Goal: Transaction & Acquisition: Book appointment/travel/reservation

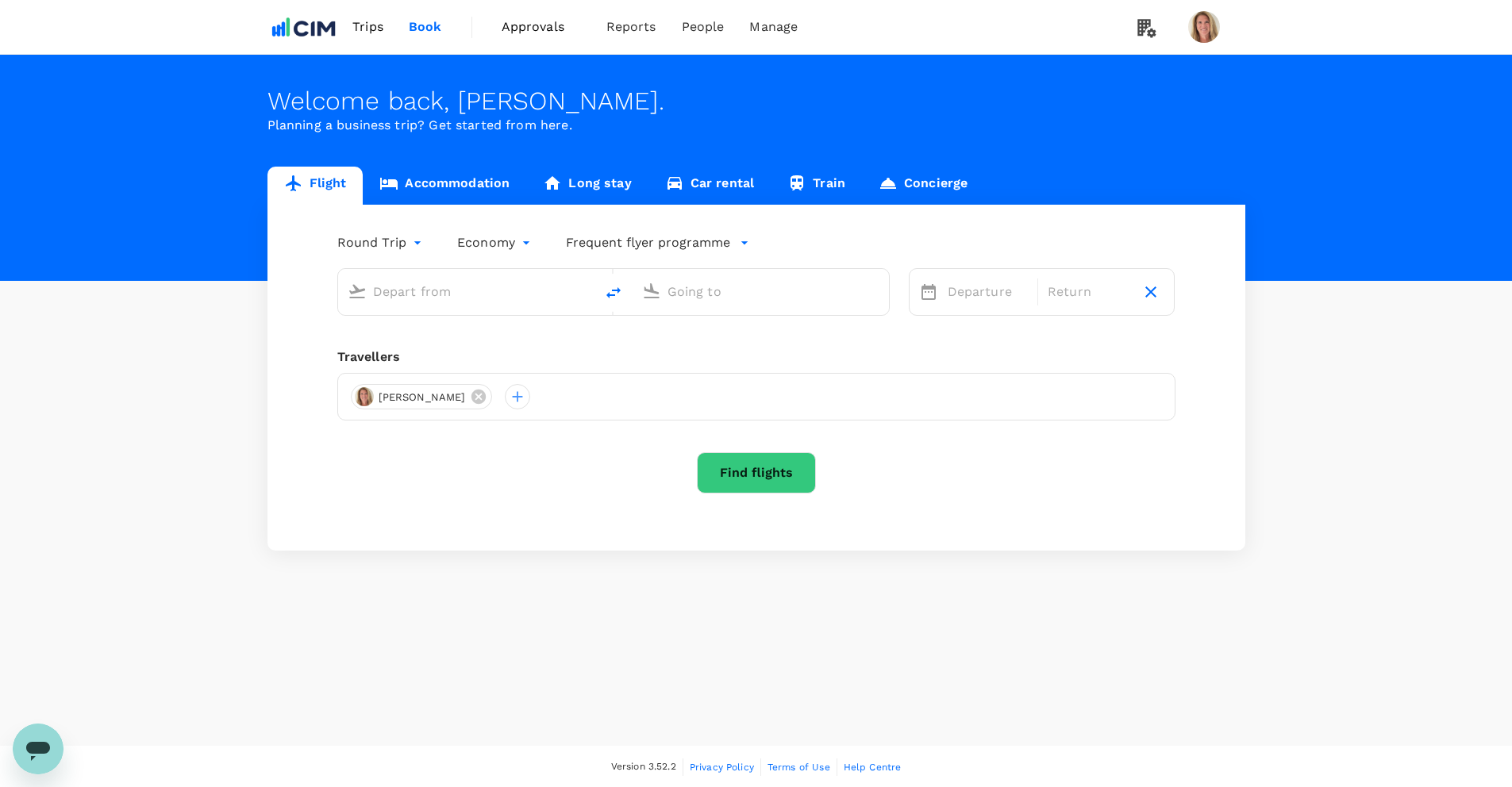
type input "Greenville-Spartanburg Intl (GSP)"
type input "[GEOGRAPHIC_DATA], [GEOGRAPHIC_DATA] (any)"
click at [469, 413] on div "[PERSON_NAME]" at bounding box center [756, 396] width 838 height 47
type input "Greenville-Spartanburg Intl (GSP)"
type input "Cork, Ireland (any)"
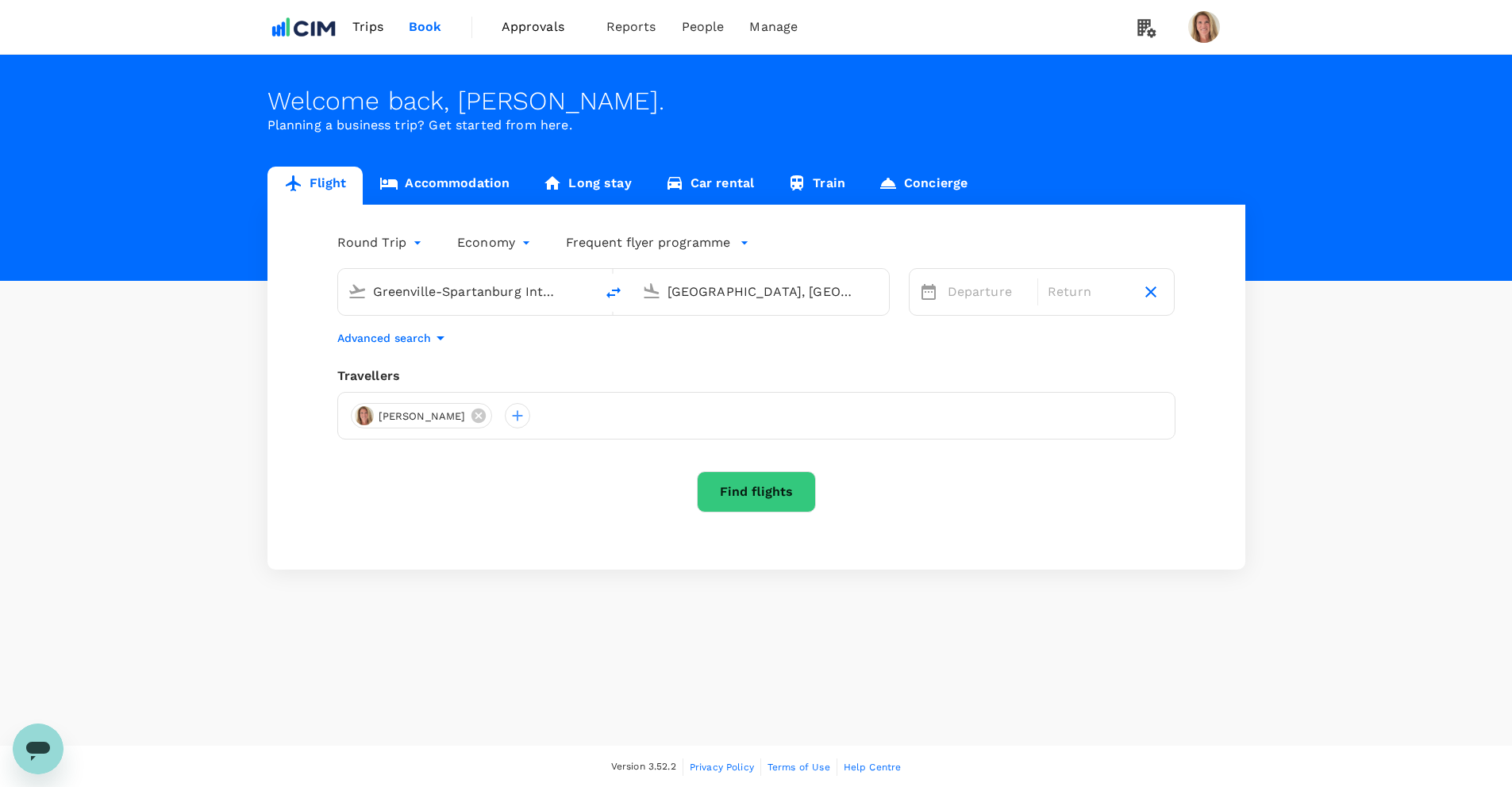
click at [471, 413] on icon at bounding box center [478, 416] width 14 height 14
click at [361, 415] on div at bounding box center [363, 416] width 25 height 25
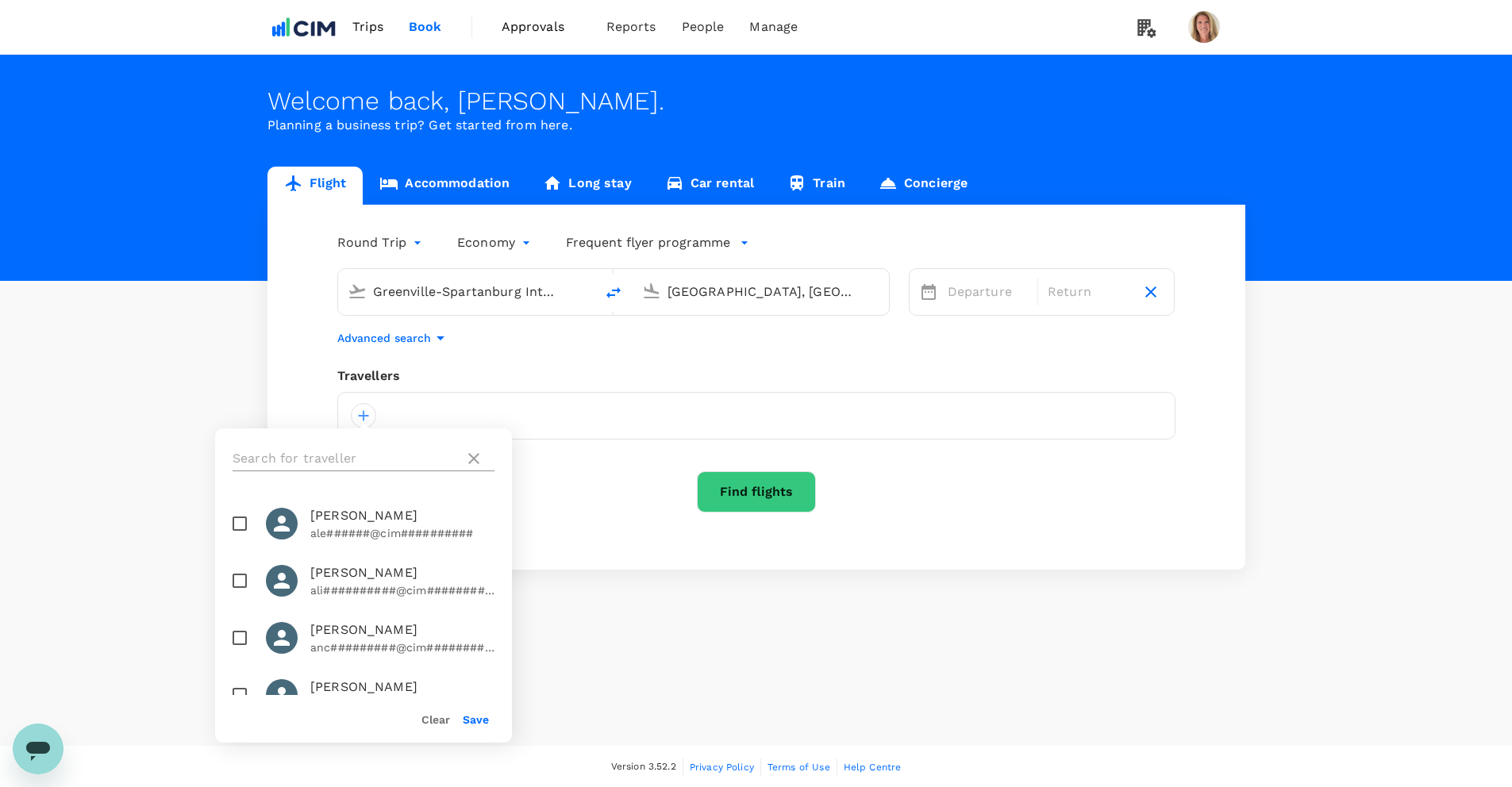
click at [350, 460] on input "text" at bounding box center [345, 459] width 226 height 25
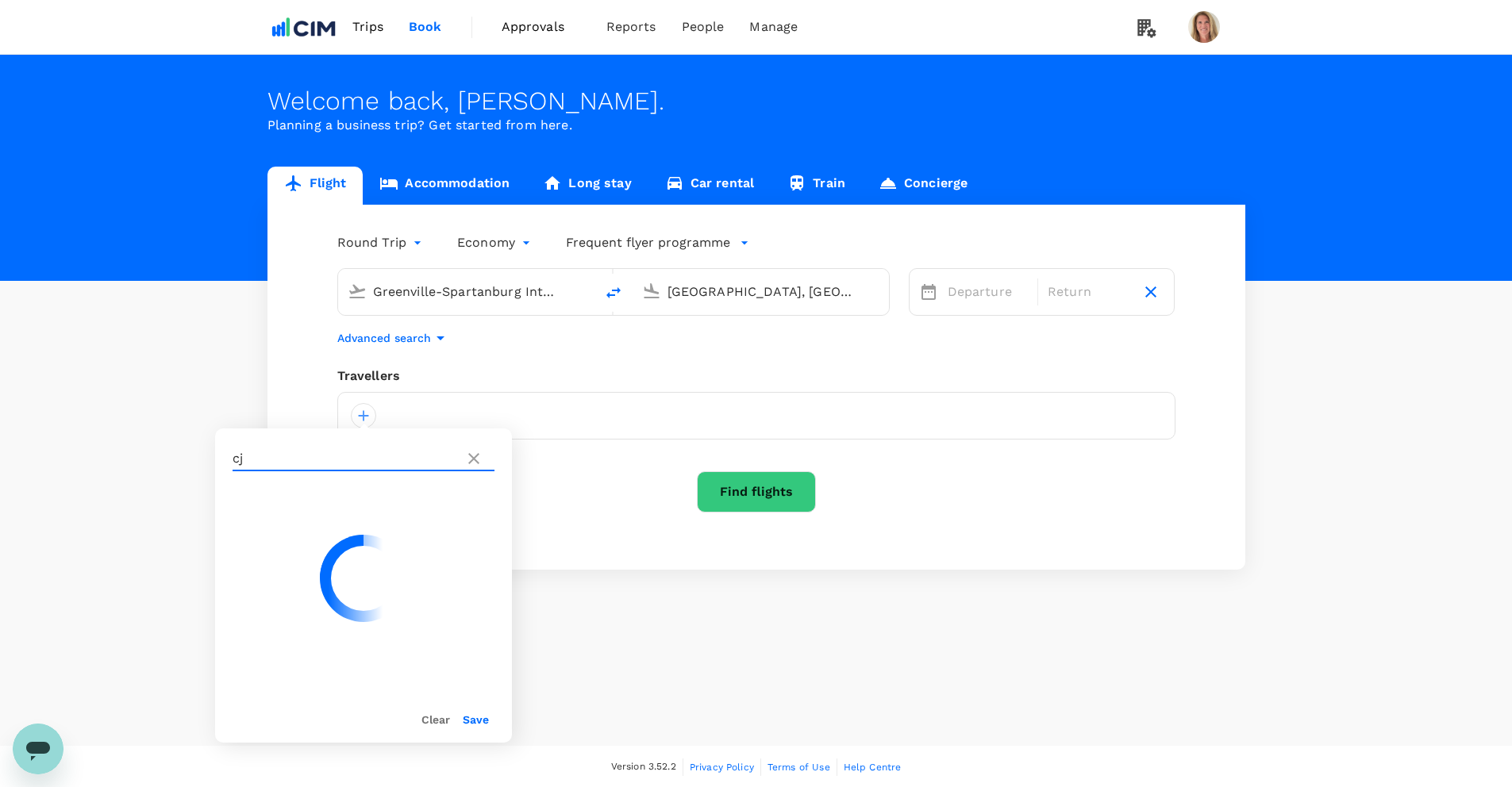
type input "c"
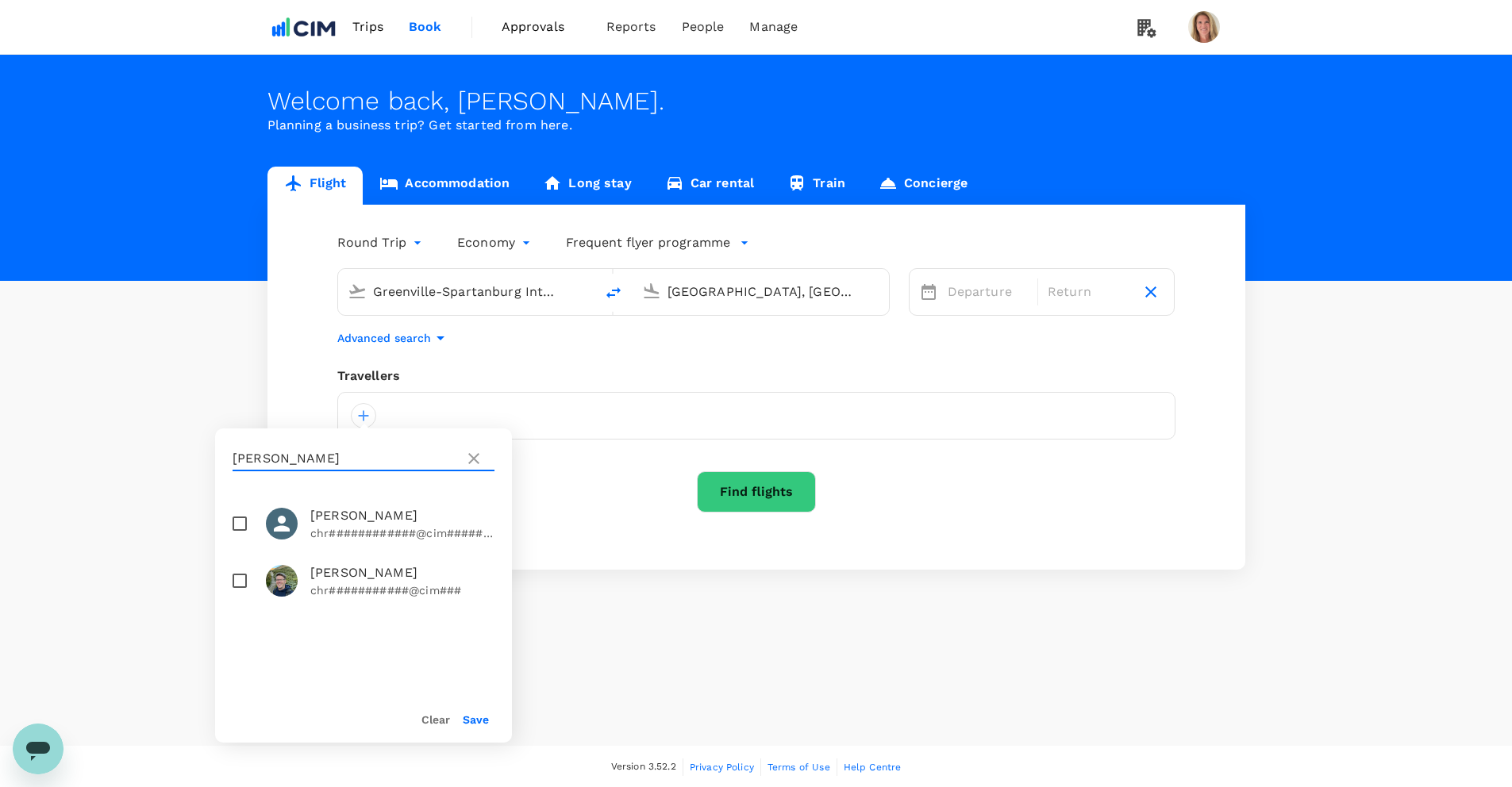
type input "chris"
click at [242, 581] on input "checkbox" at bounding box center [239, 580] width 33 height 33
checkbox input "true"
click at [752, 485] on button "Find flights" at bounding box center [756, 492] width 119 height 41
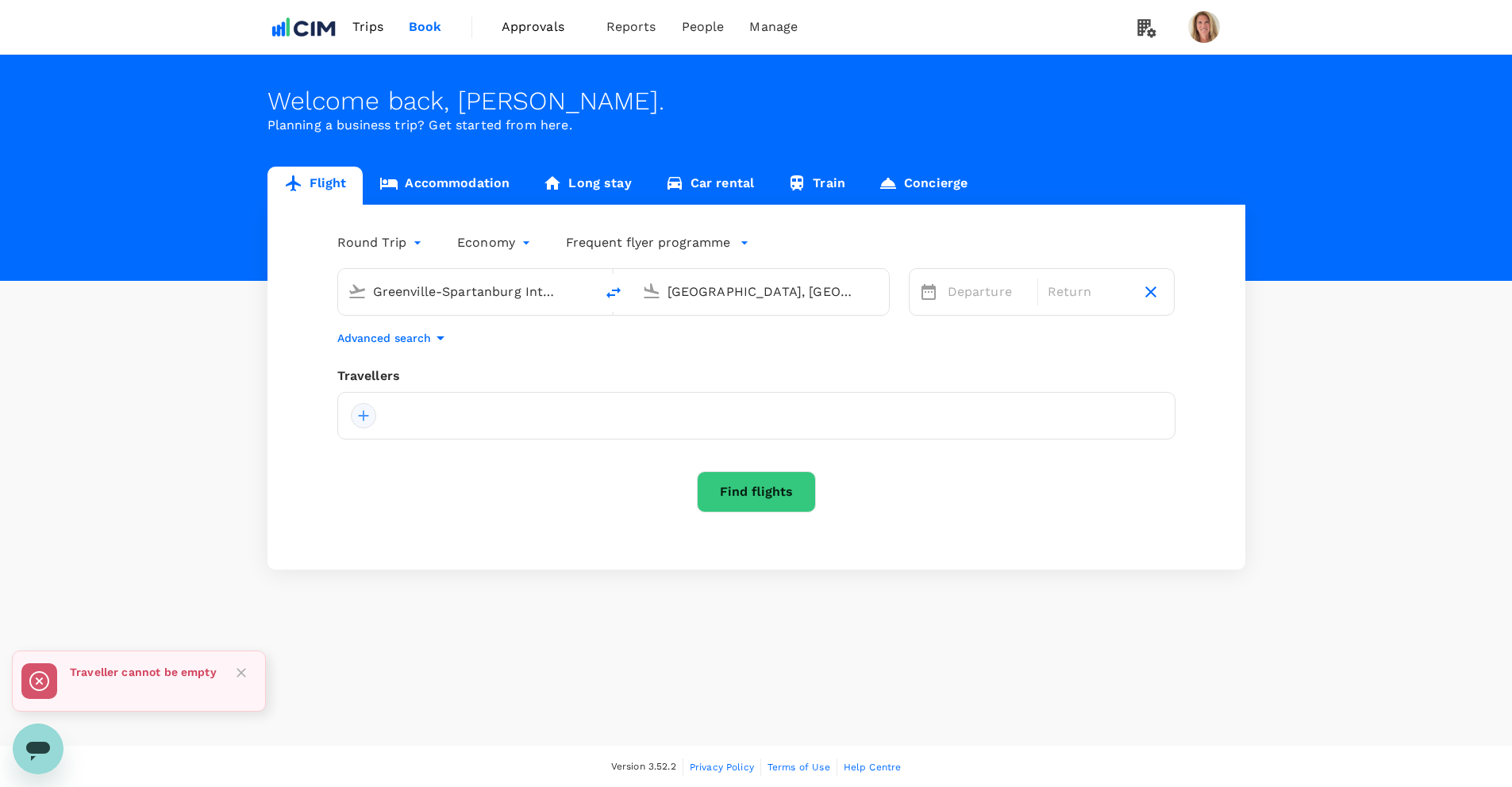
click at [377, 413] on div at bounding box center [756, 415] width 838 height 47
click at [370, 414] on div at bounding box center [363, 416] width 25 height 25
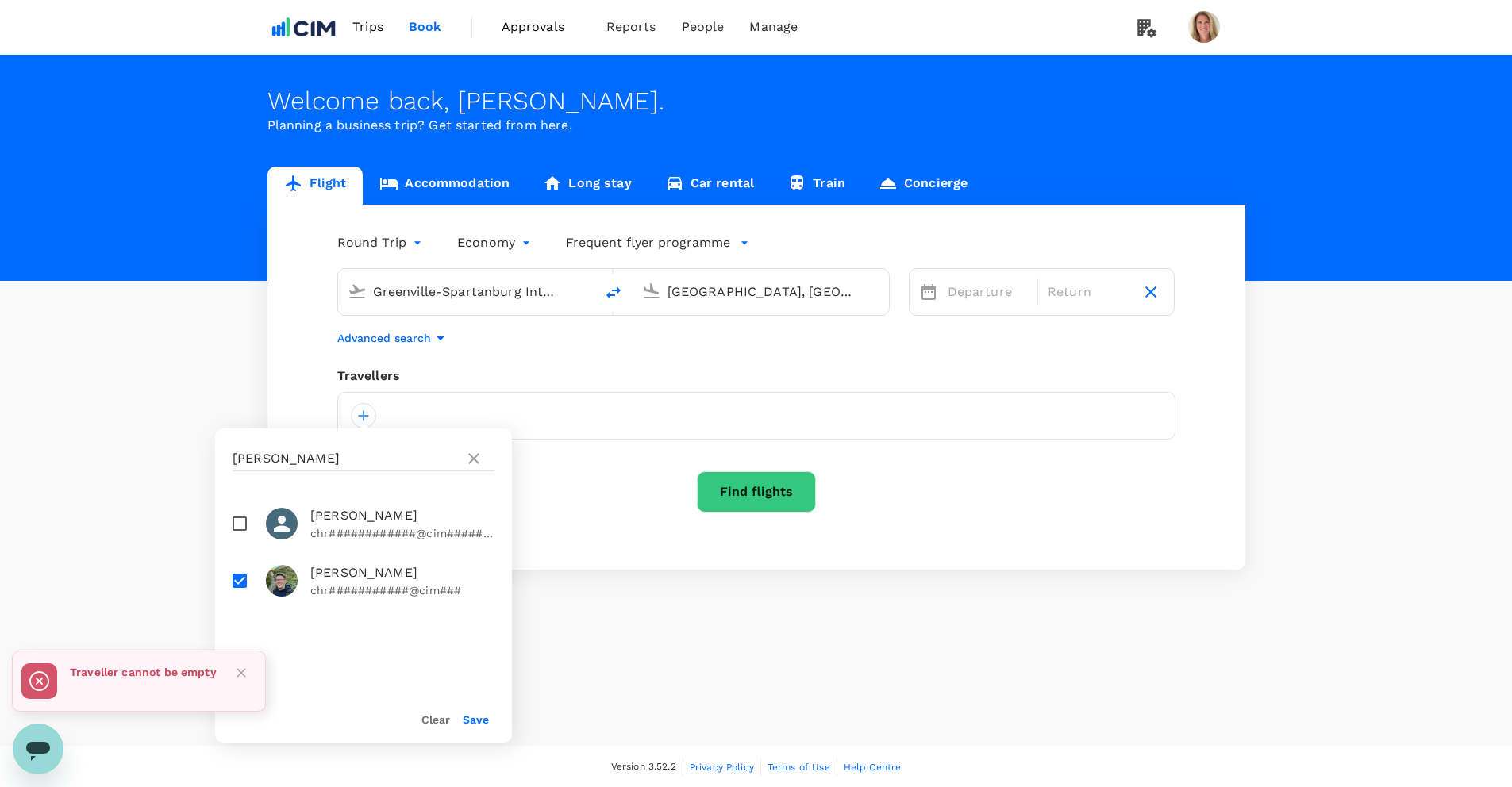
click at [330, 578] on span "[PERSON_NAME]" at bounding box center [403, 573] width 184 height 19
click at [245, 580] on input "checkbox" at bounding box center [239, 580] width 33 height 33
checkbox input "true"
click at [477, 716] on button "Save" at bounding box center [476, 720] width 26 height 12
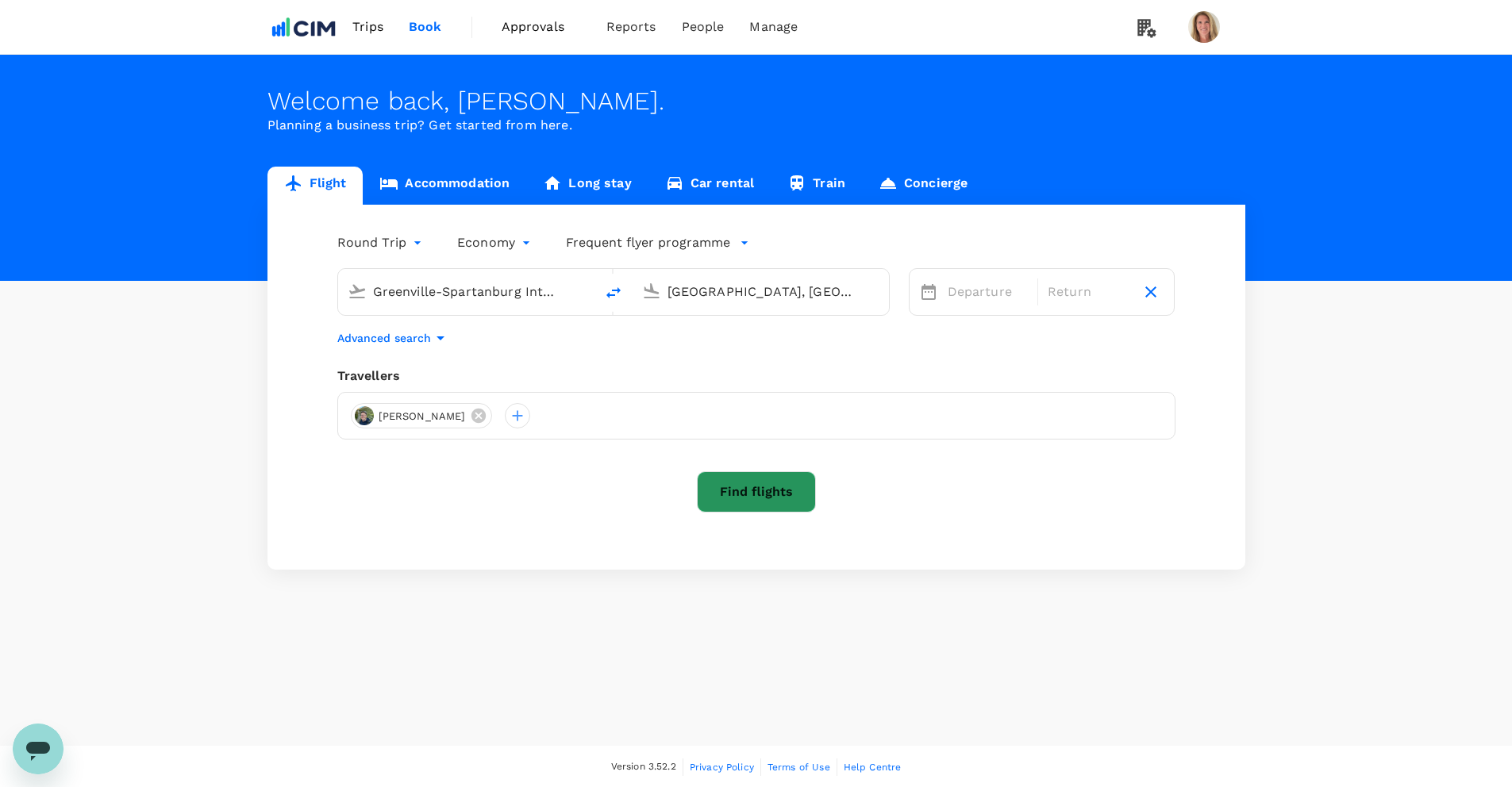
click at [758, 486] on button "Find flights" at bounding box center [756, 492] width 119 height 41
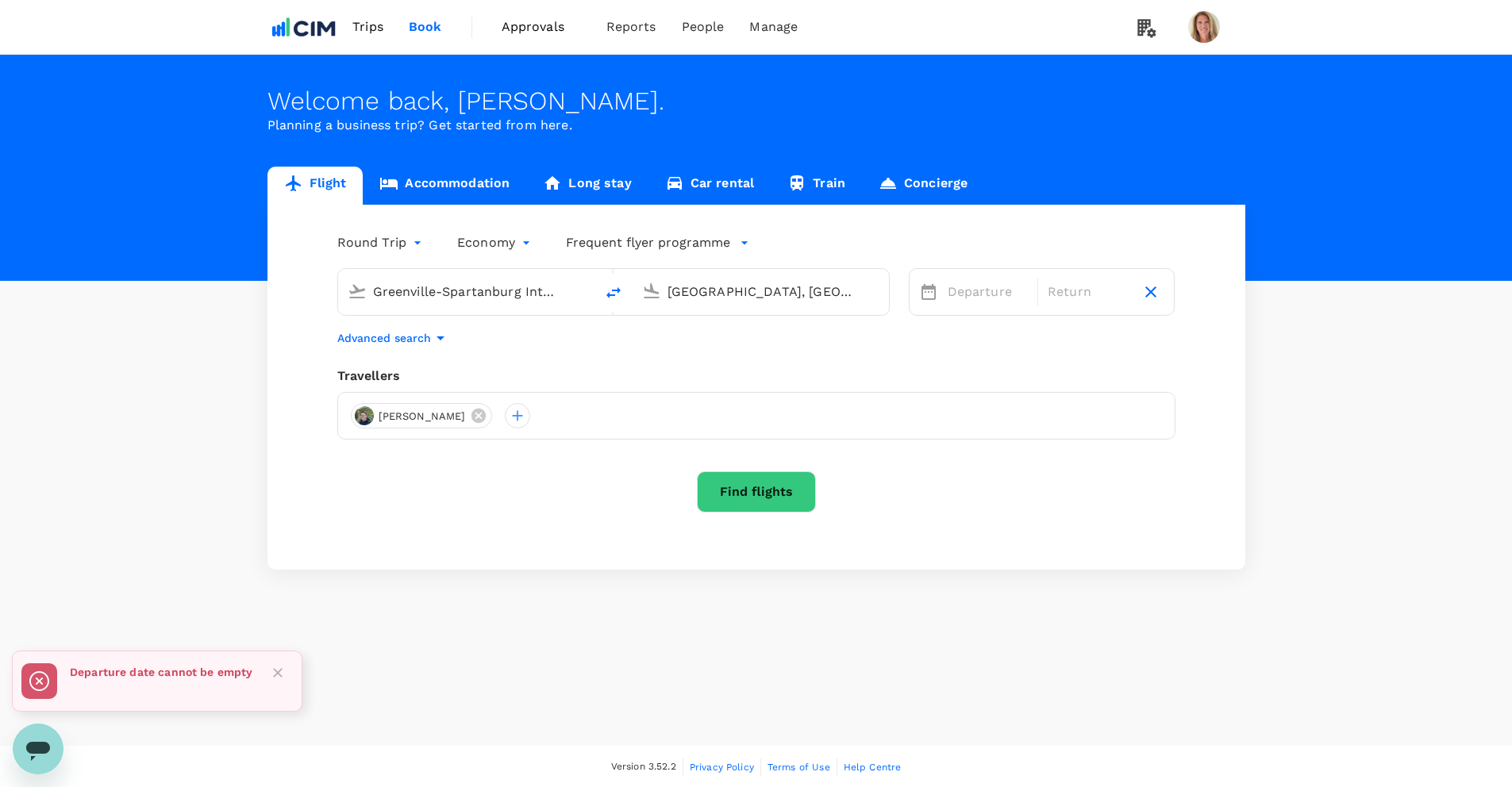
drag, startPoint x: 277, startPoint y: 669, endPoint x: 284, endPoint y: 665, distance: 8.1
click at [277, 669] on icon "Close" at bounding box center [278, 673] width 16 height 16
click at [444, 177] on link "Accommodation" at bounding box center [444, 186] width 163 height 38
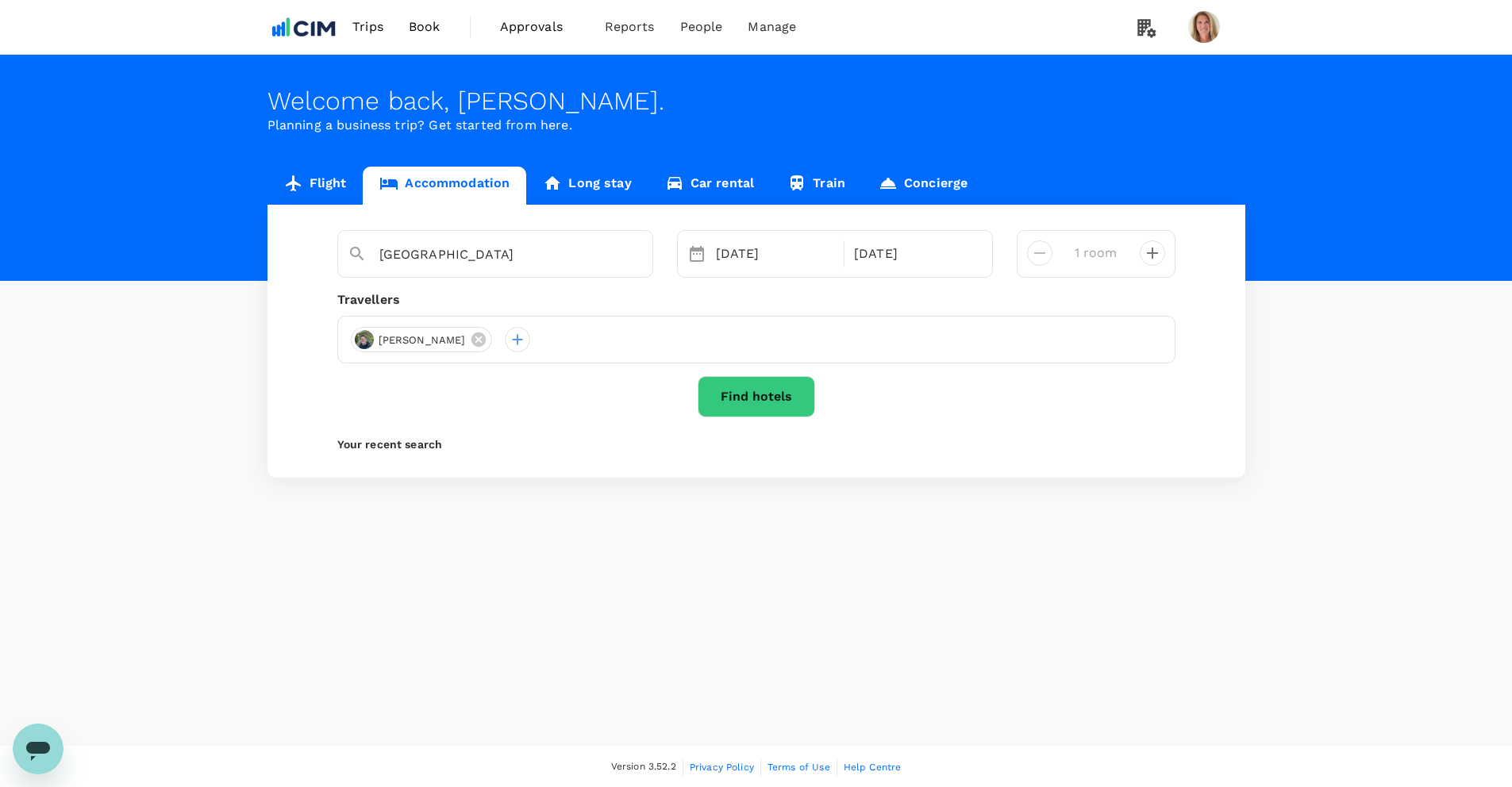
click at [342, 183] on link "Flight" at bounding box center [316, 186] width 96 height 38
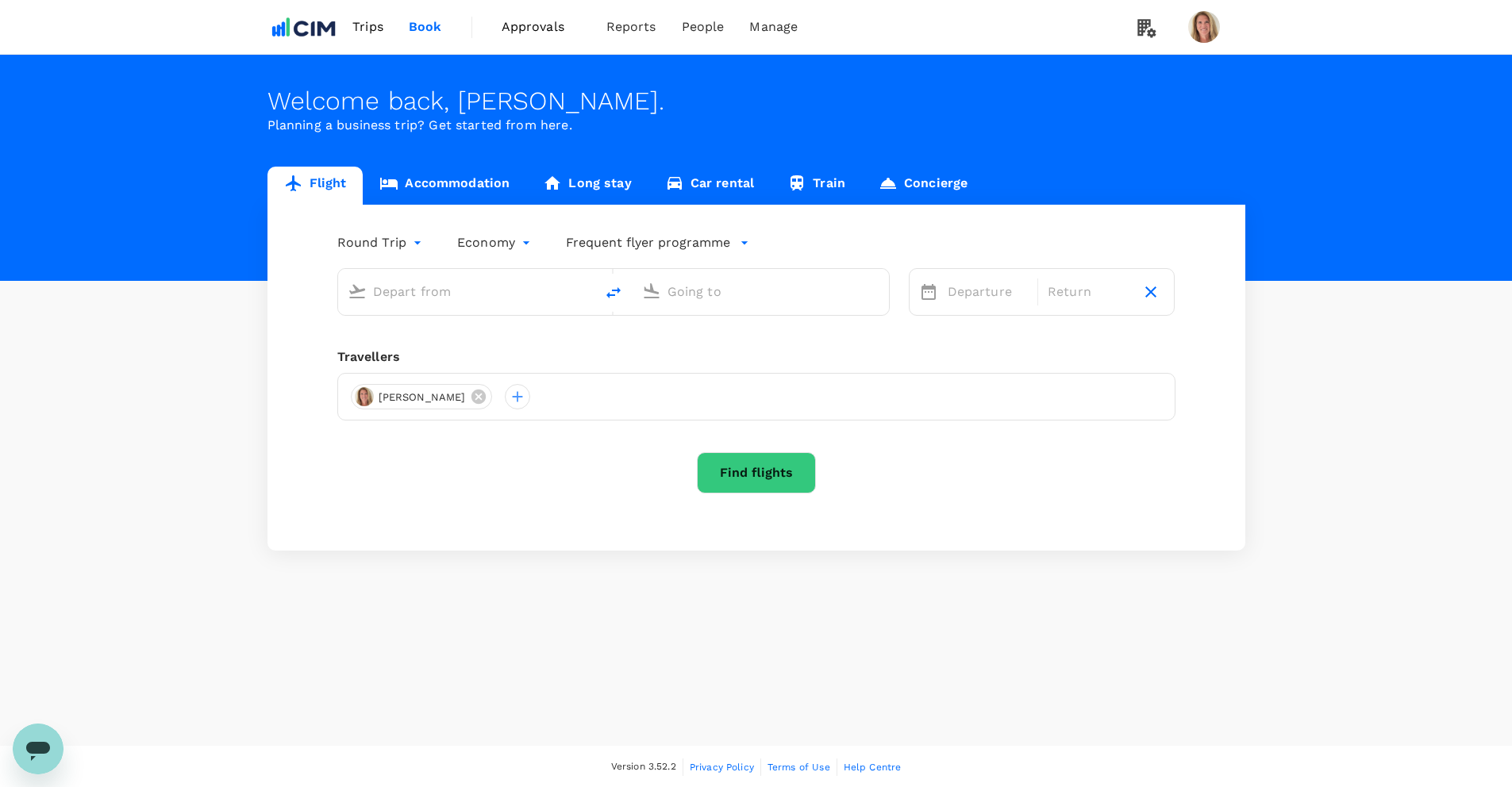
type input "Greenville-Spartanburg Intl (GSP)"
type input "Cork, Ireland (any)"
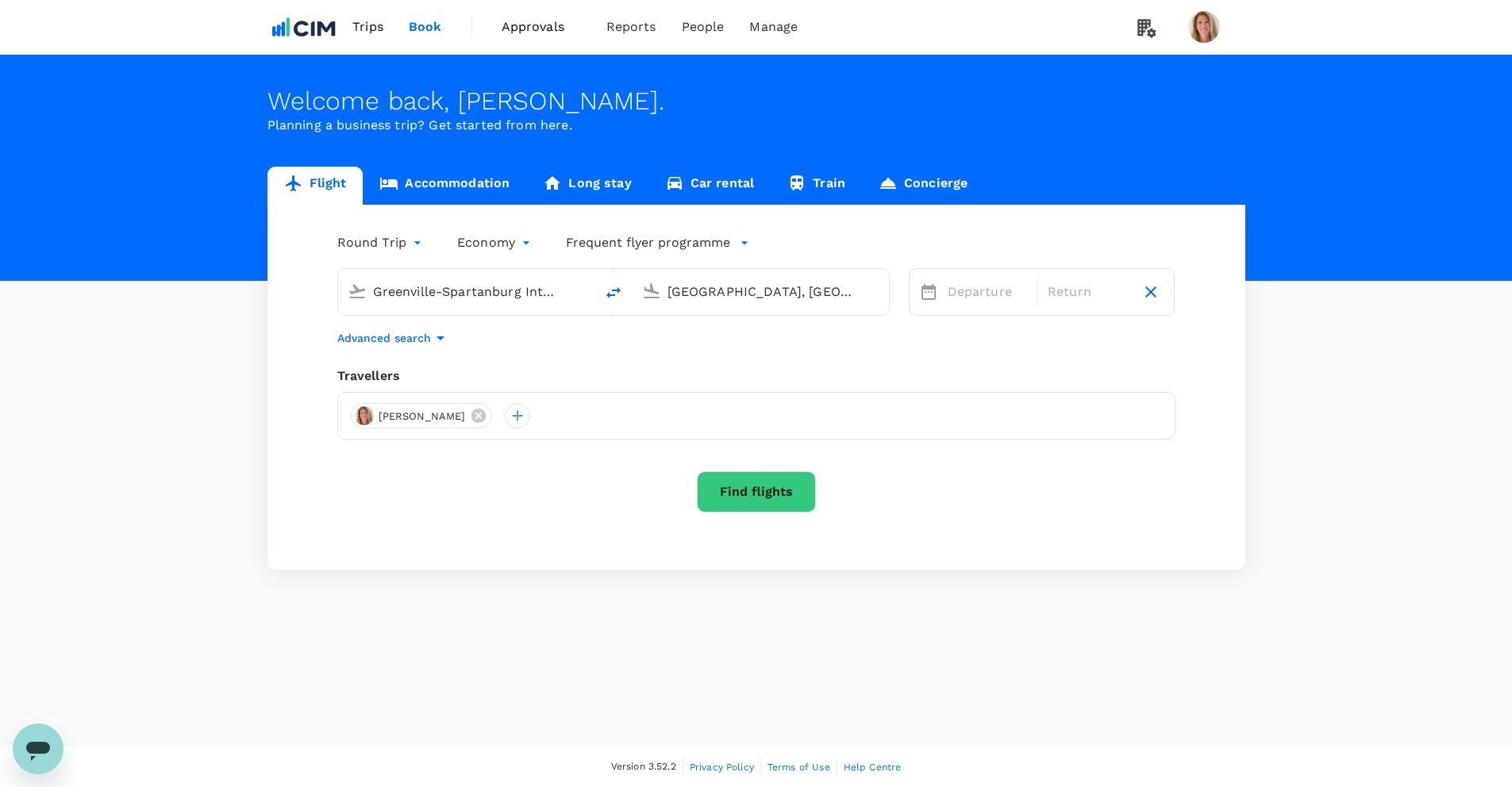
click at [432, 178] on link "Accommodation" at bounding box center [444, 186] width 163 height 38
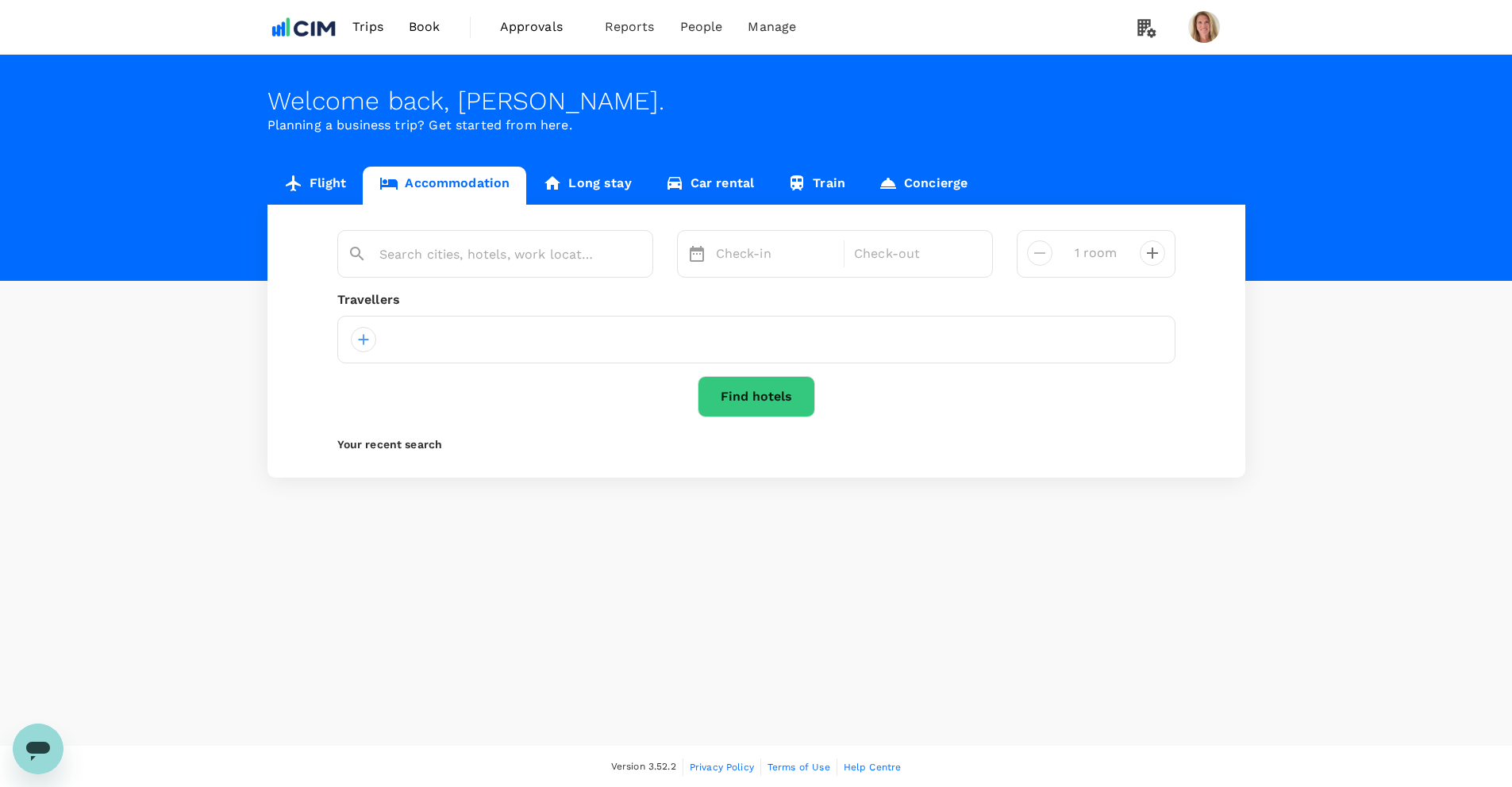
type input "[GEOGRAPHIC_DATA]"
click at [752, 392] on button "Find hotels" at bounding box center [757, 397] width 118 height 41
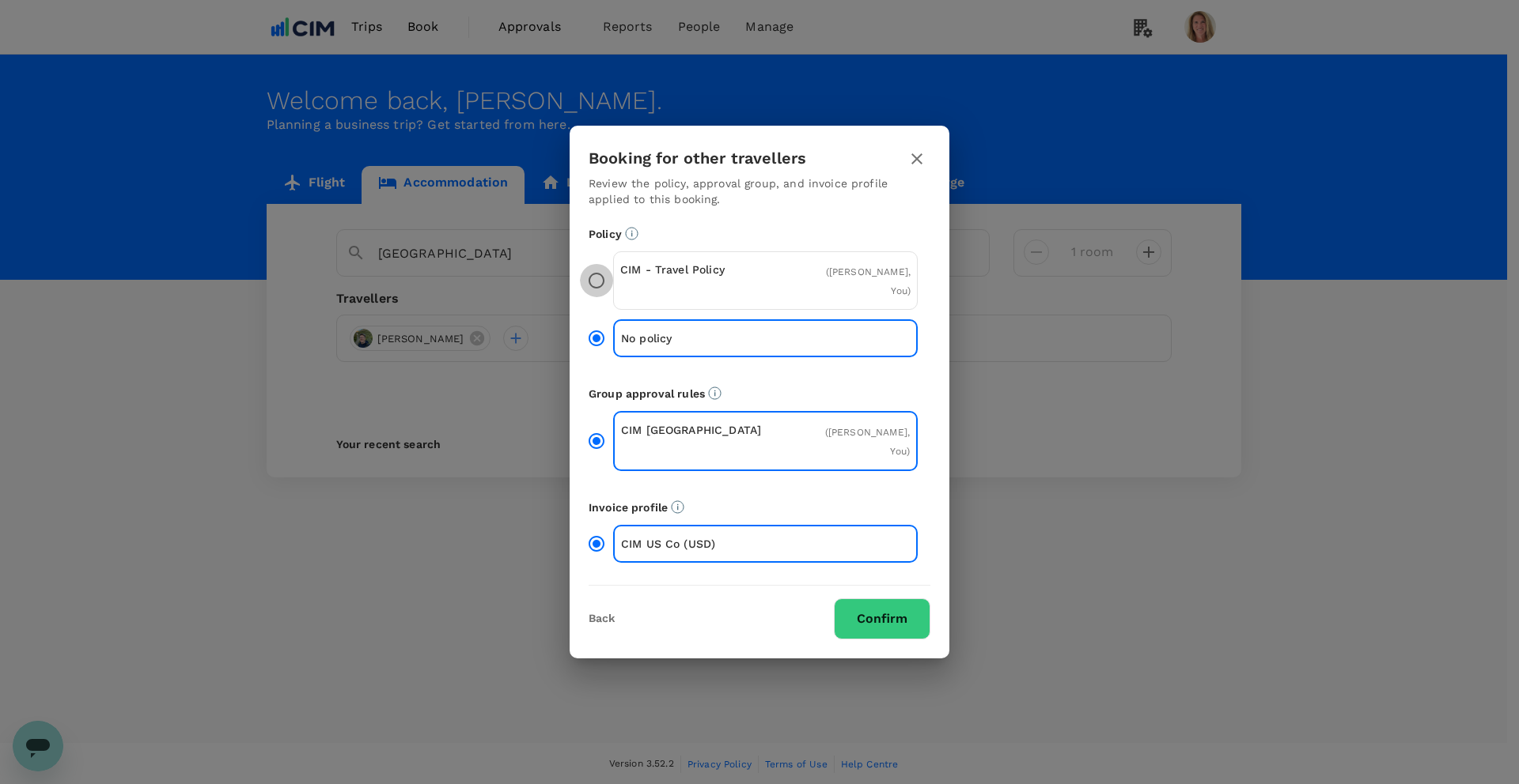
click at [598, 280] on input "CIM - Travel Policy ( Christopher Hamilton, You )" at bounding box center [596, 280] width 33 height 33
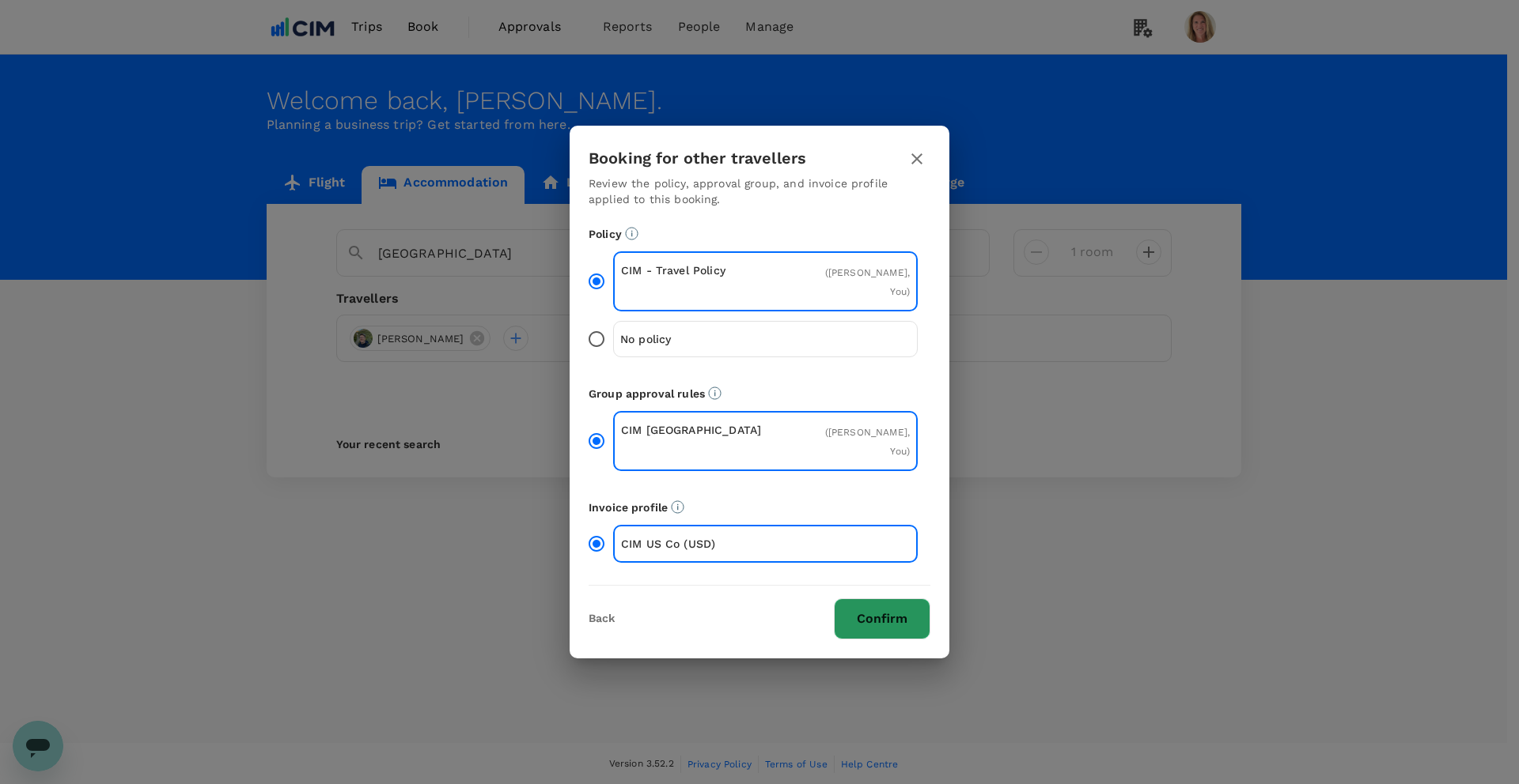
click at [888, 616] on button "Confirm" at bounding box center [881, 619] width 97 height 41
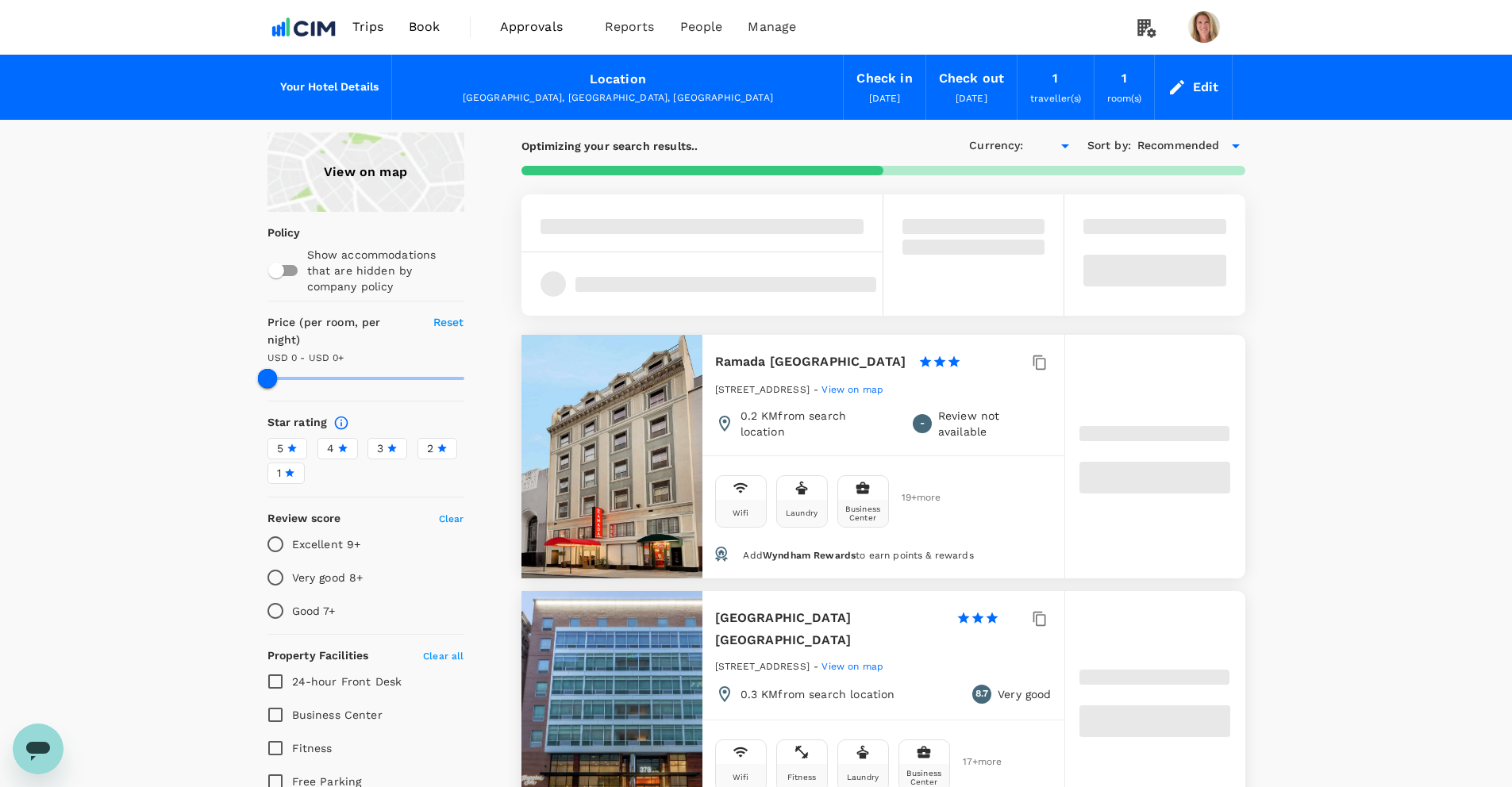
type input "392.71"
type input "USD"
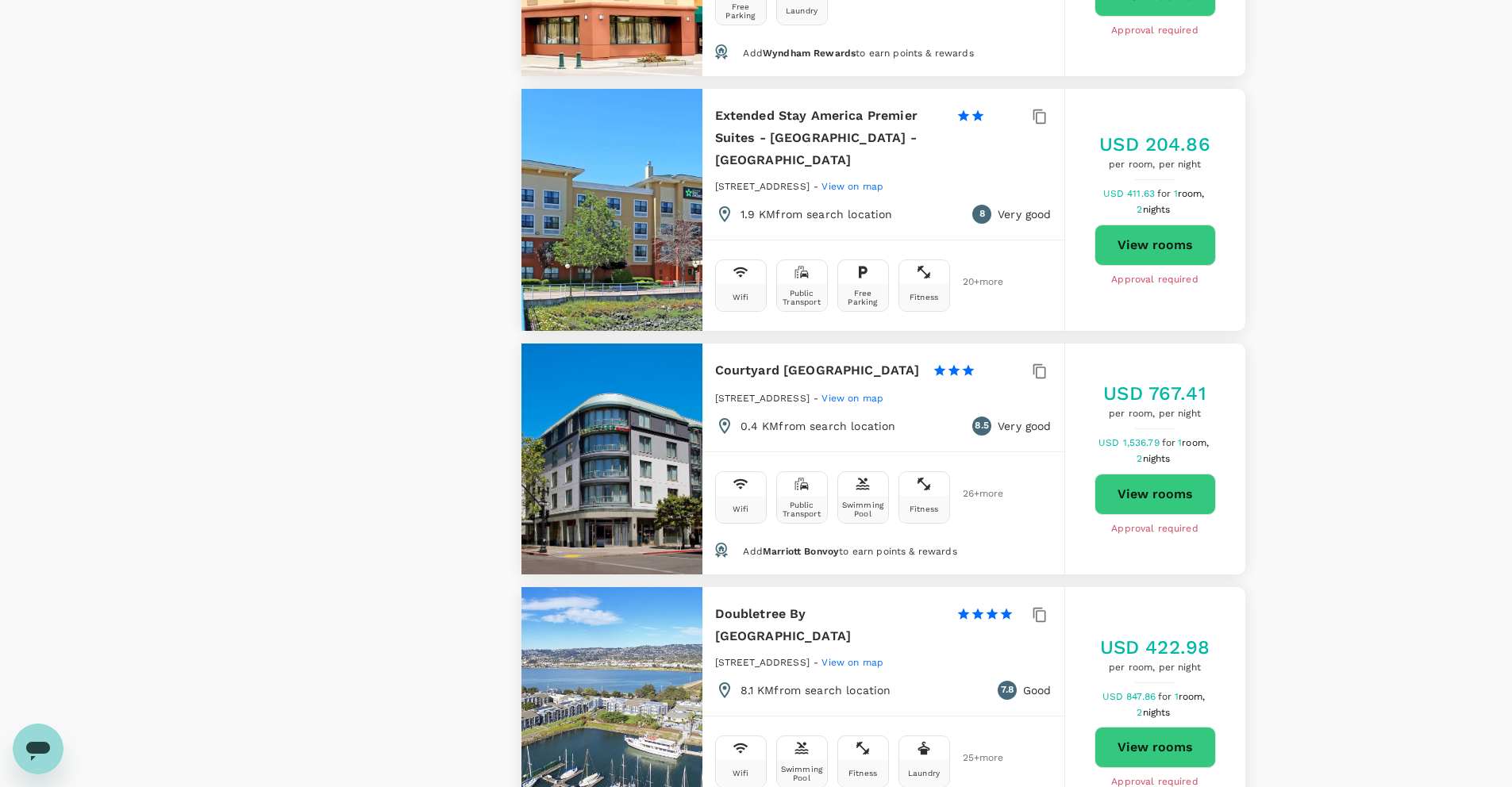
scroll to position [1653, 0]
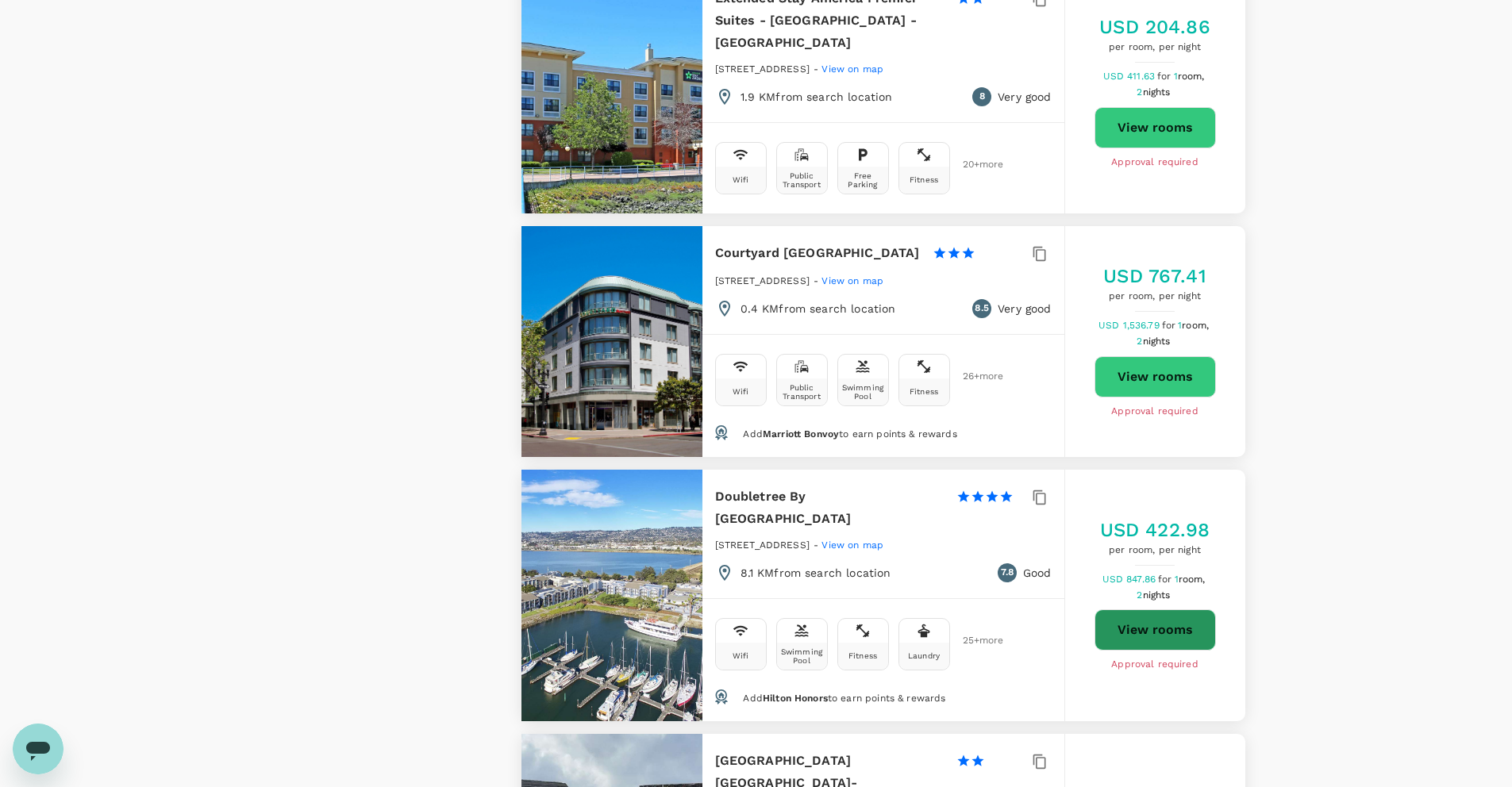
click at [1154, 609] on button "View rooms" at bounding box center [1156, 630] width 121 height 41
type input "392.71"
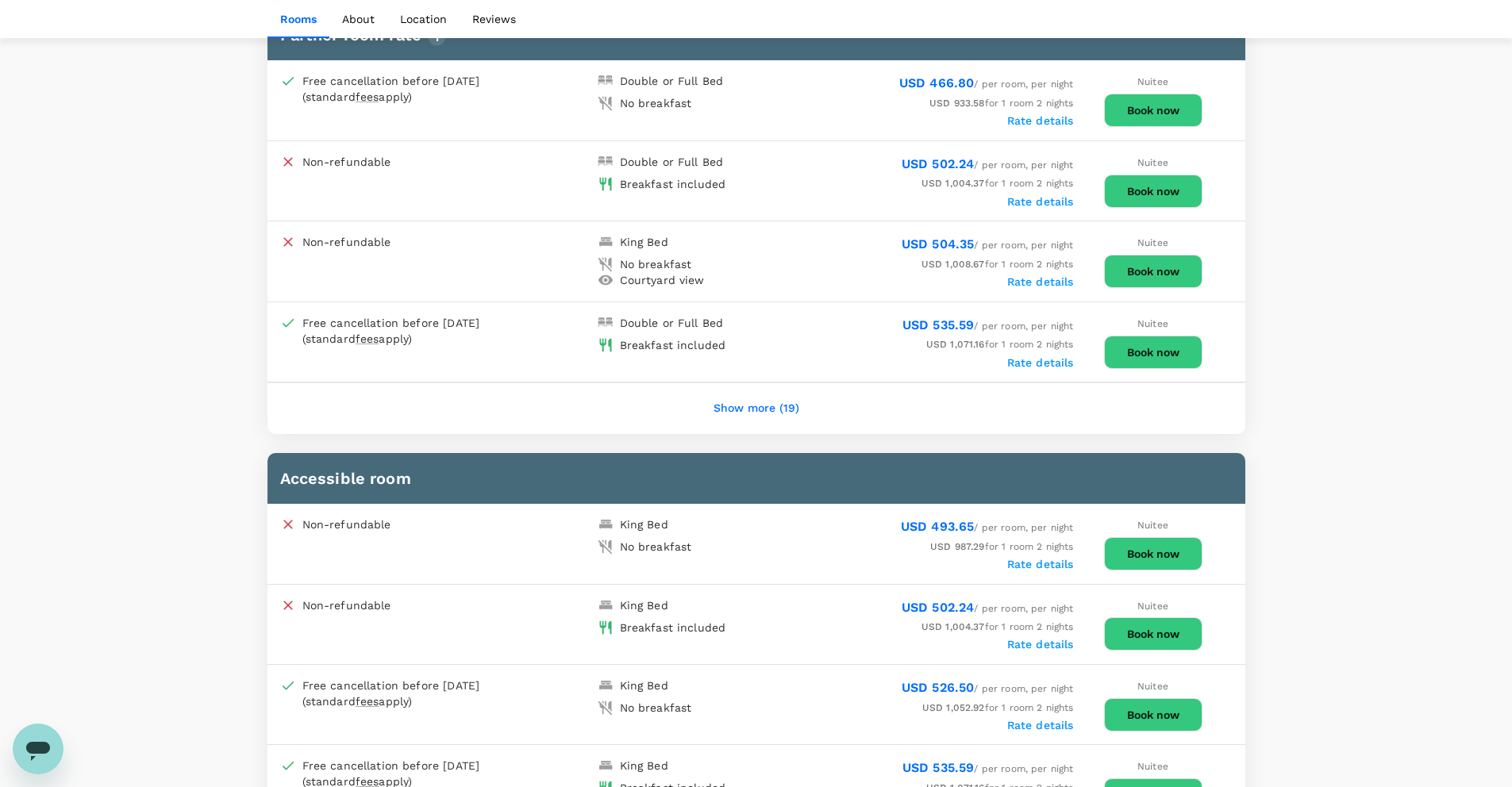
scroll to position [1286, 0]
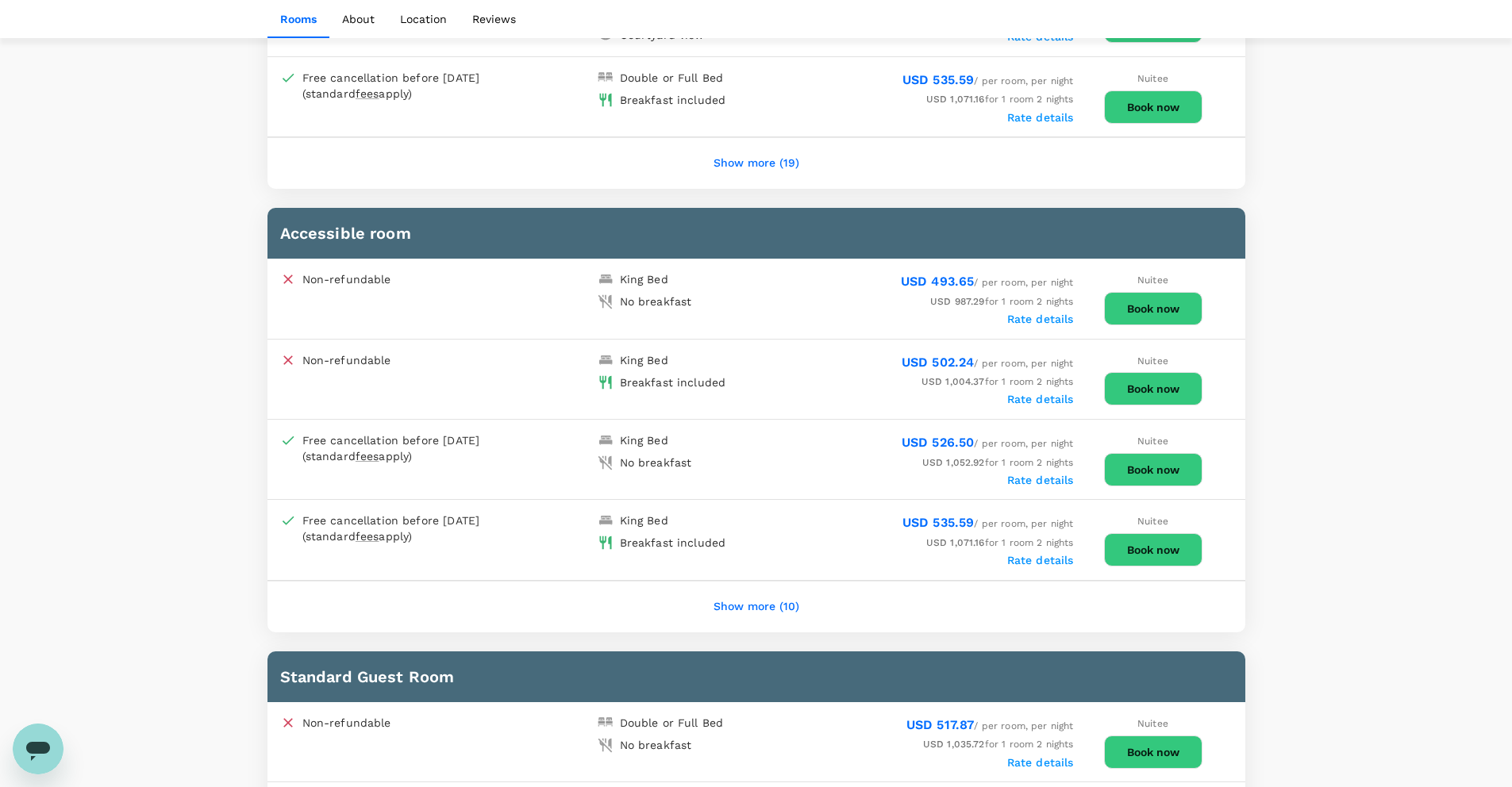
click at [1157, 471] on button "Book now" at bounding box center [1153, 469] width 98 height 33
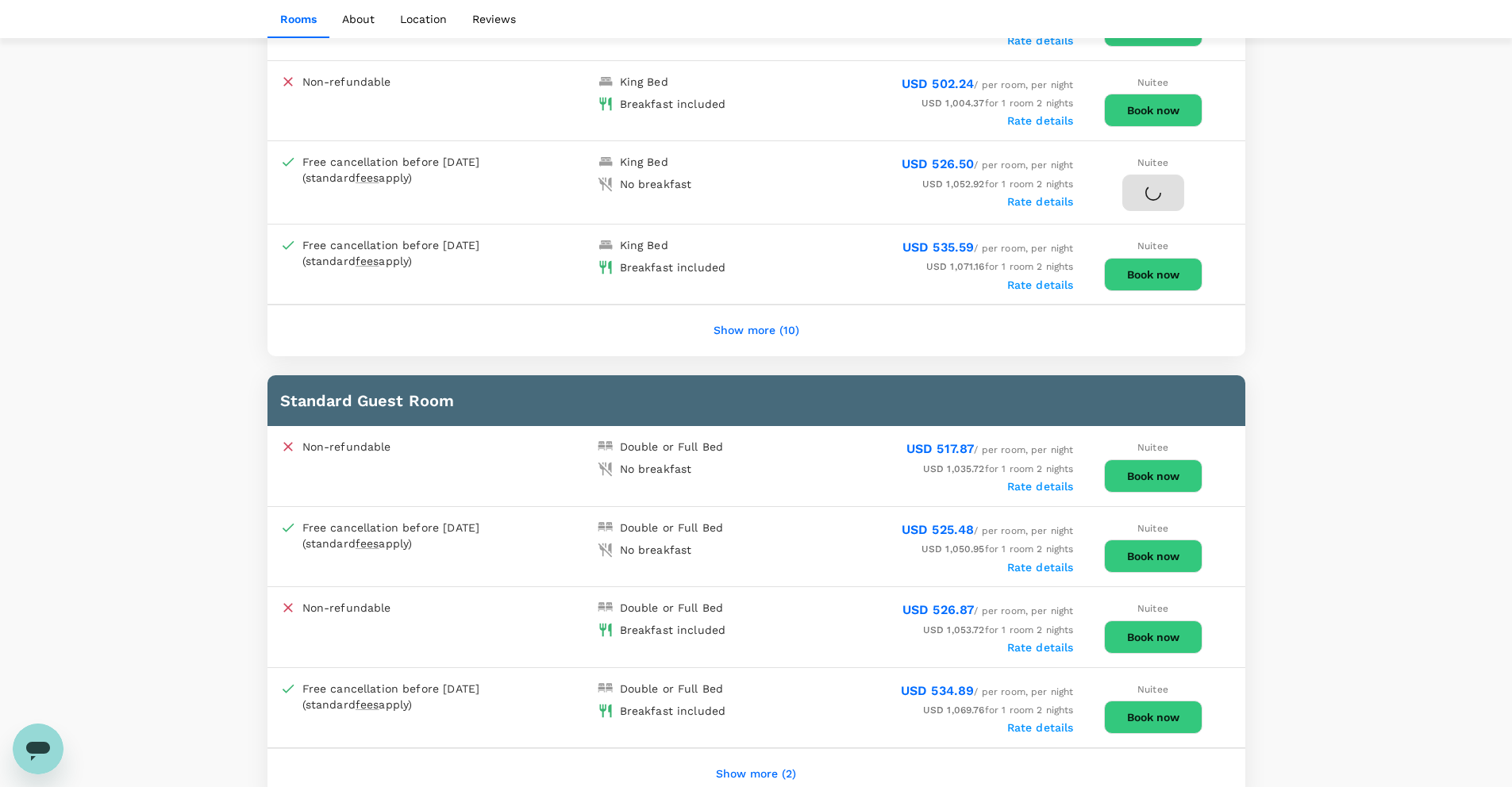
scroll to position [1569, 0]
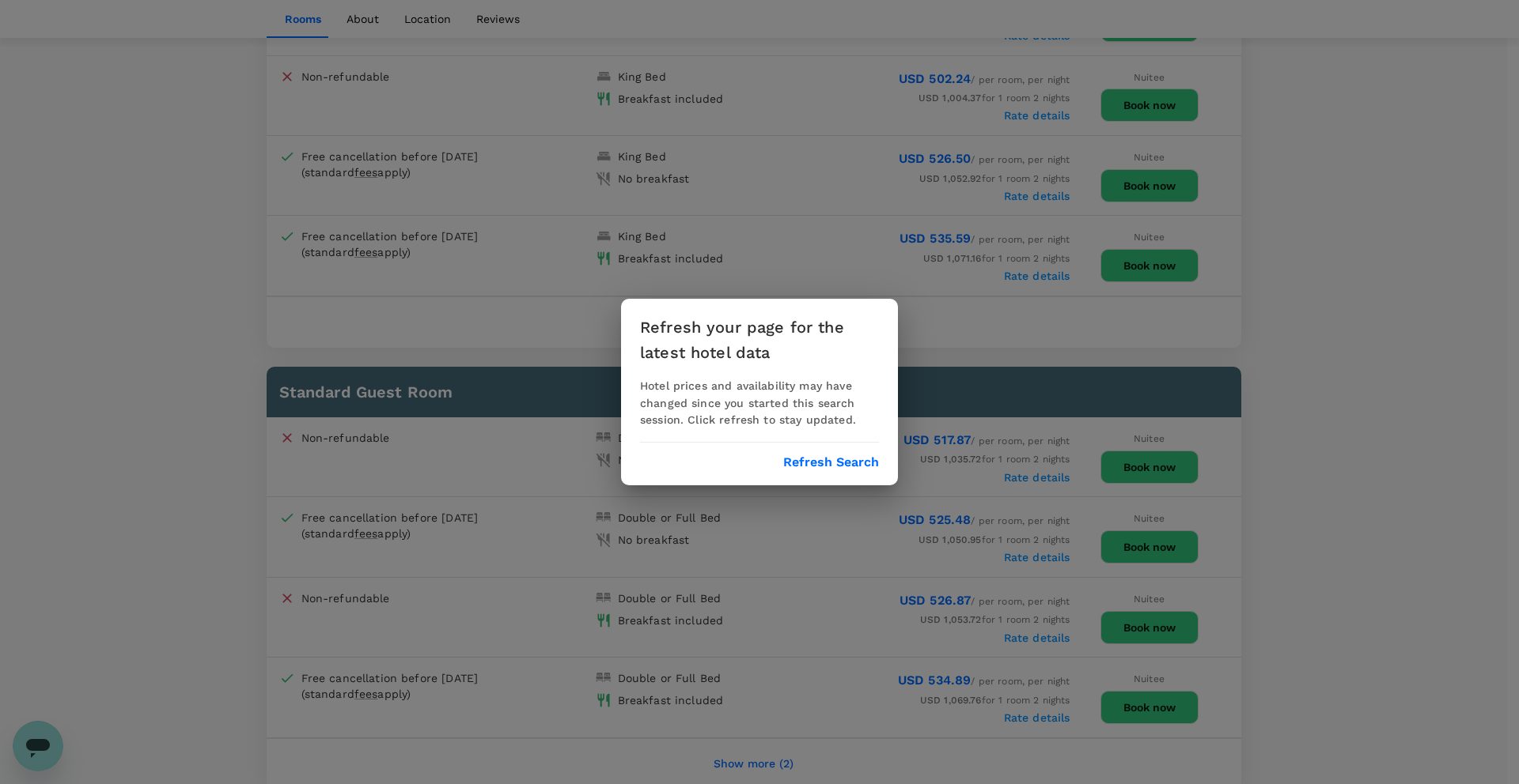
click at [834, 458] on button "Refresh Search" at bounding box center [832, 462] width 96 height 14
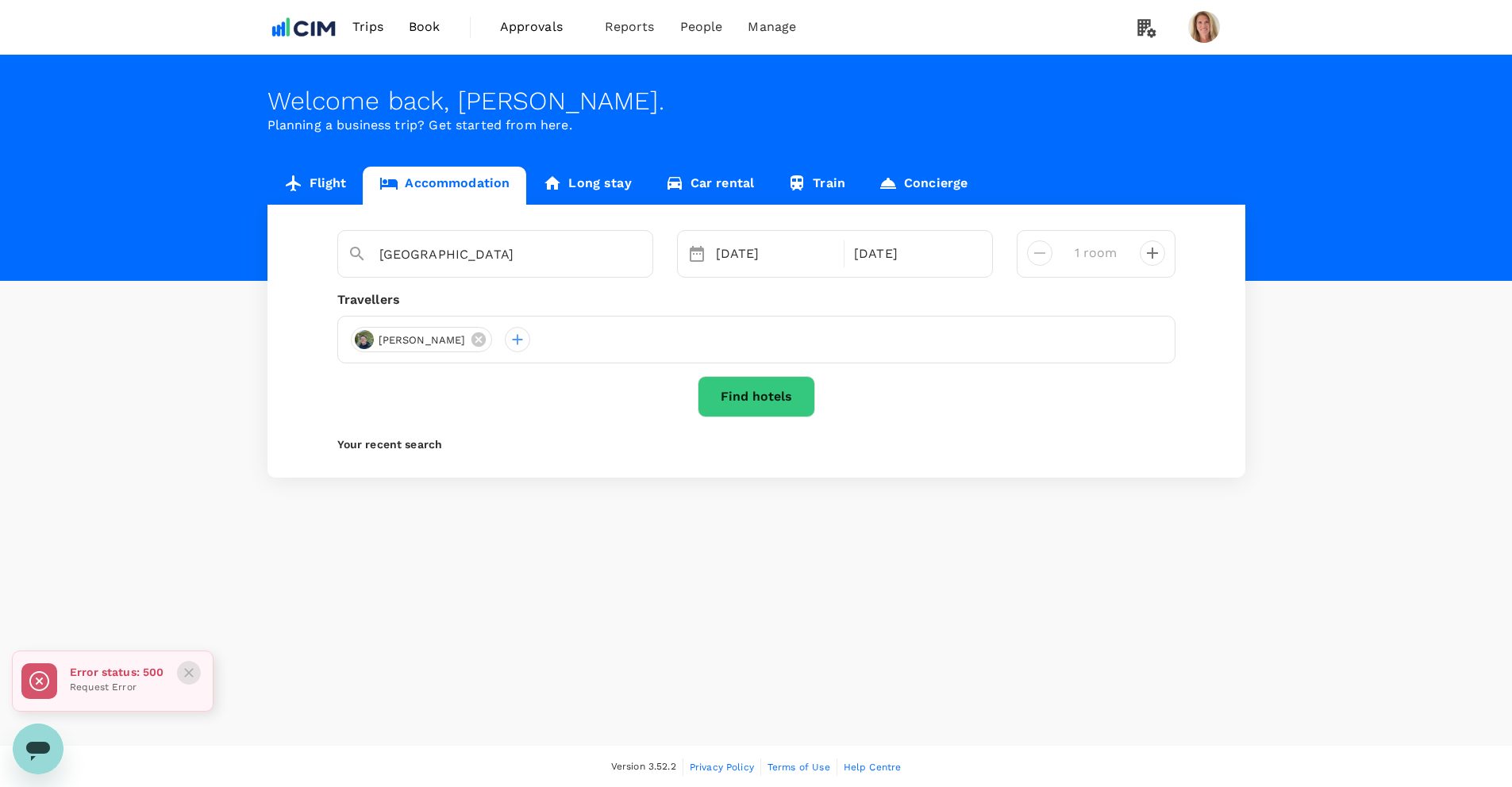
click at [191, 671] on icon "Close" at bounding box center [188, 673] width 10 height 10
click at [755, 395] on button "Find hotels" at bounding box center [757, 397] width 118 height 41
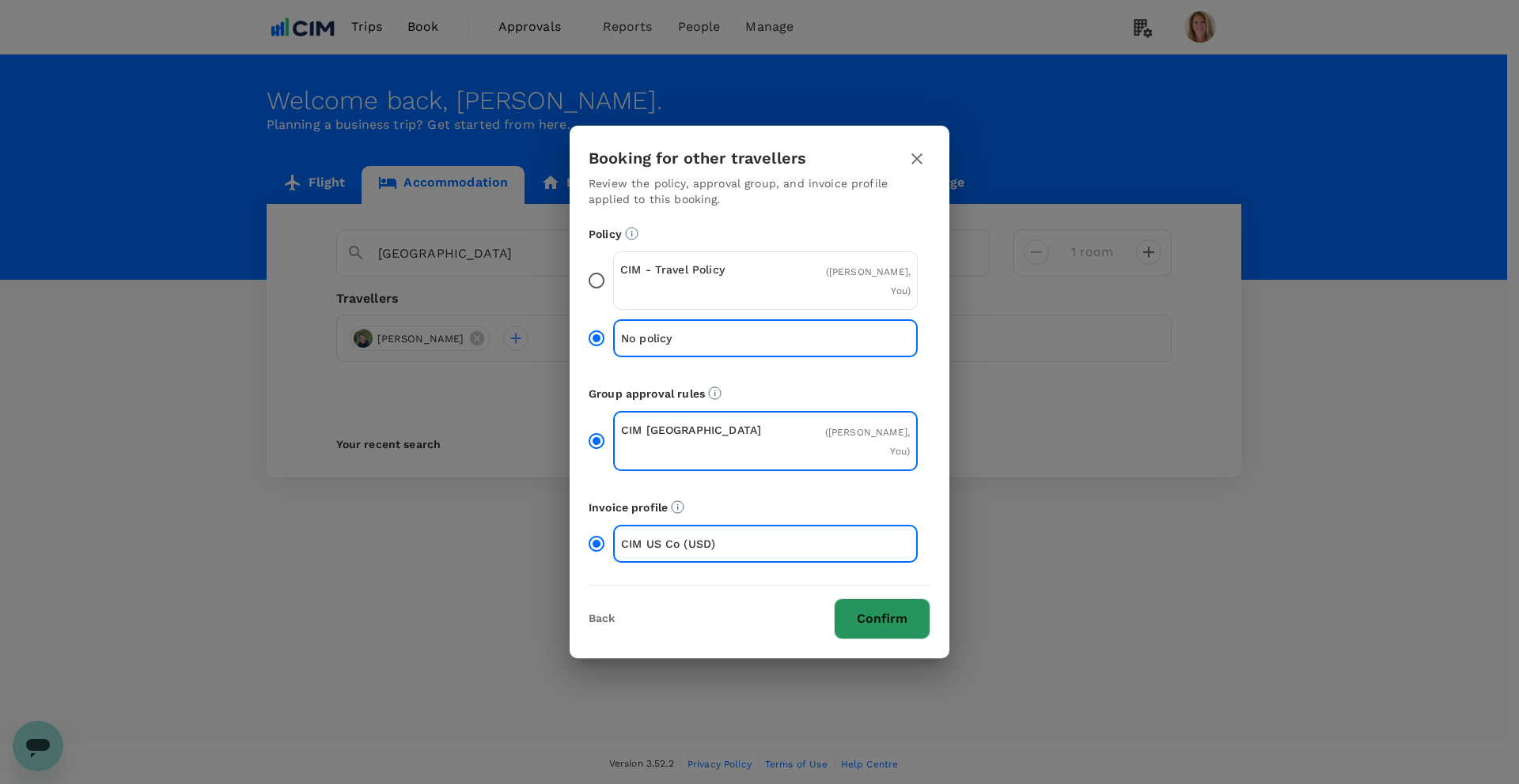
click at [874, 614] on button "Confirm" at bounding box center [881, 619] width 97 height 41
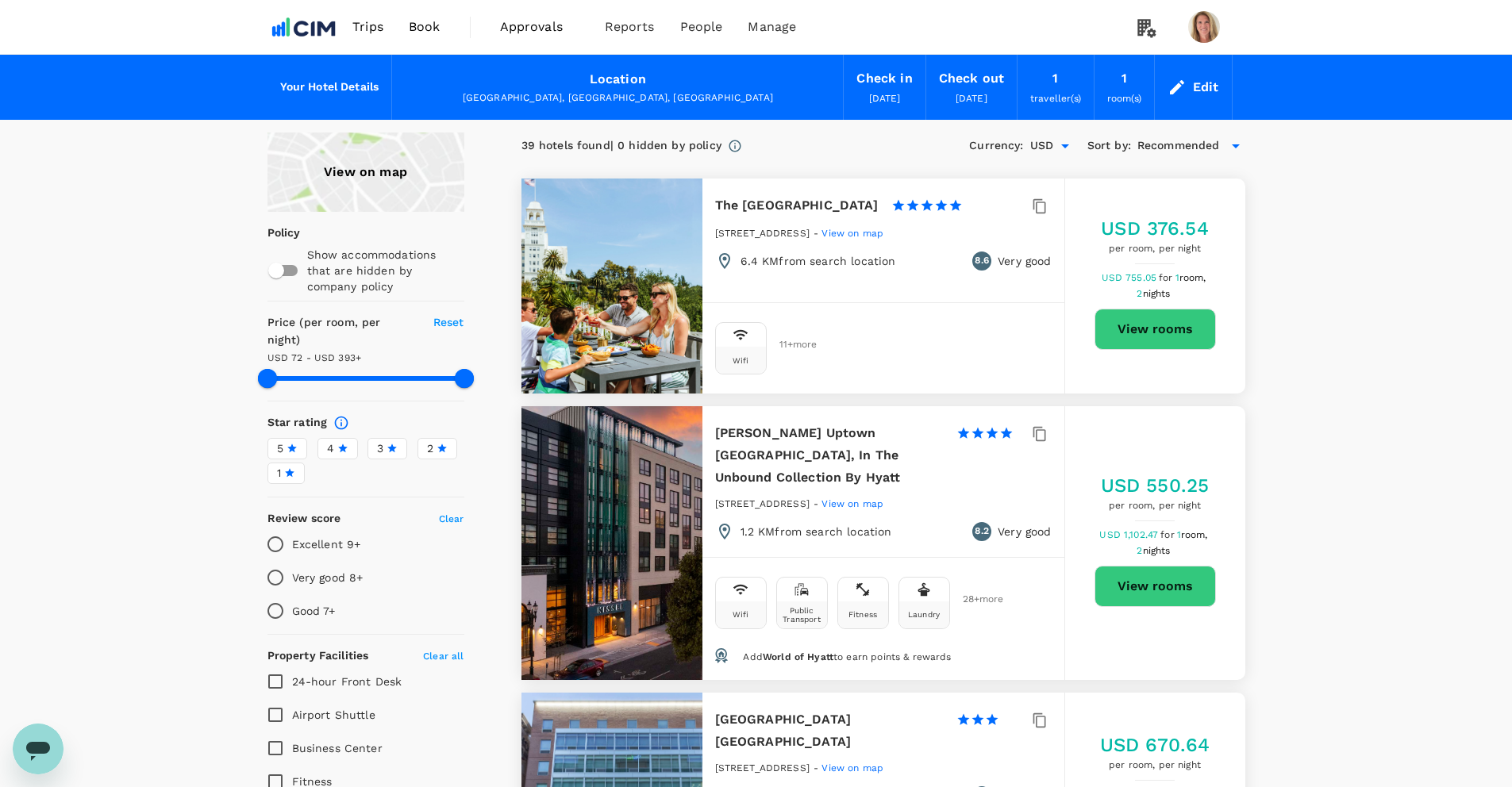
type input "392.71"
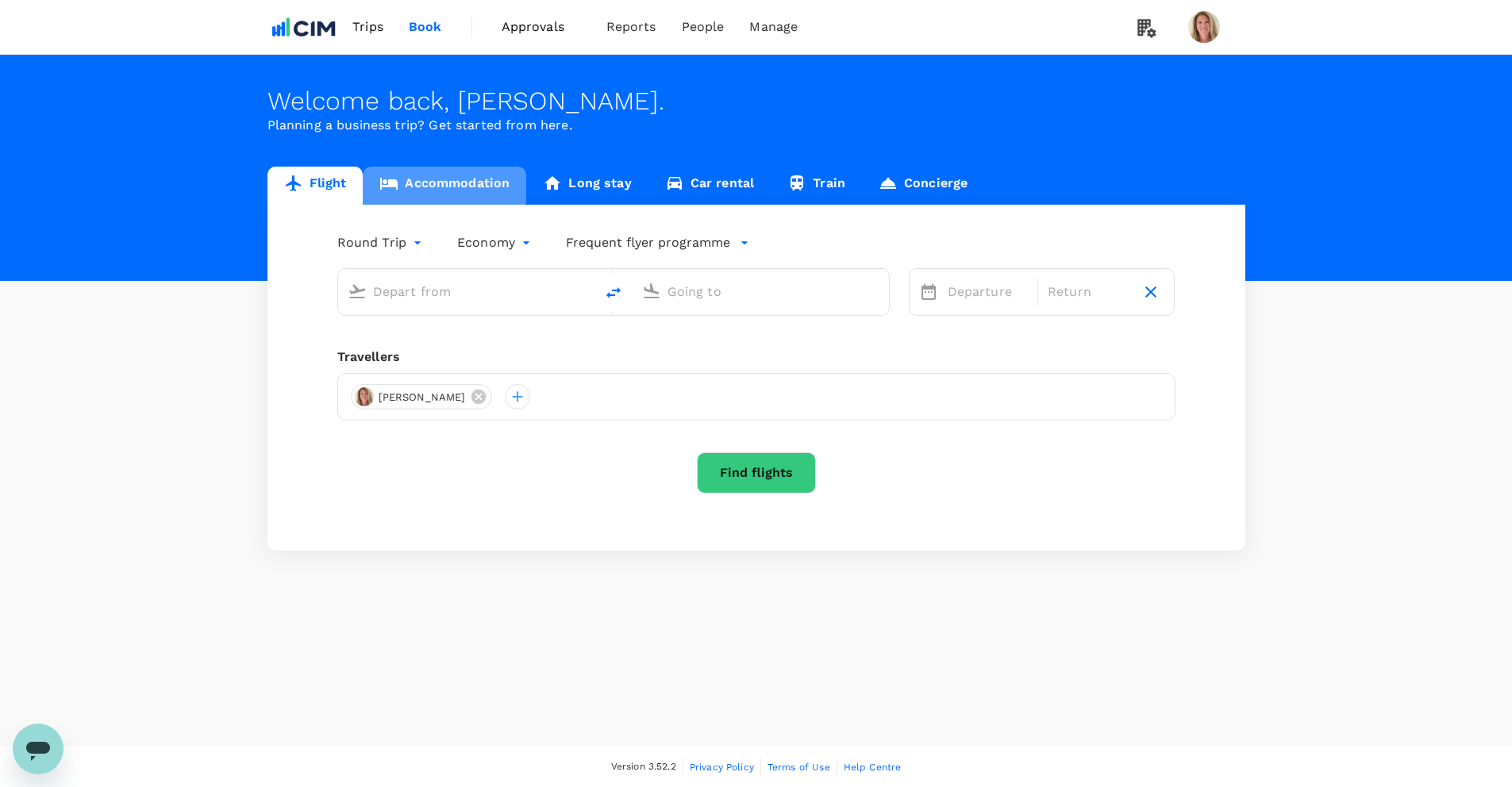
click at [436, 178] on link "Accommodation" at bounding box center [444, 186] width 163 height 38
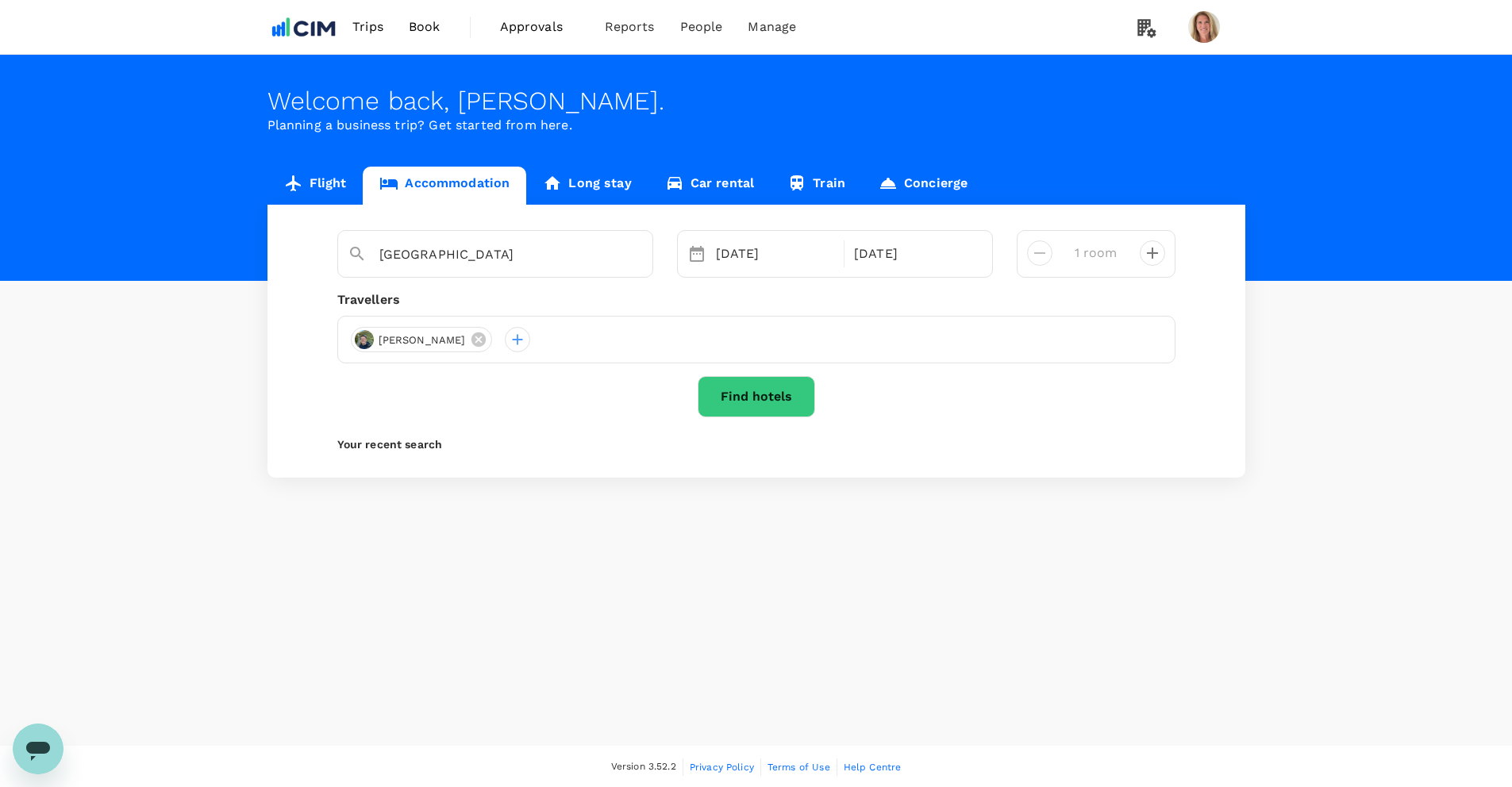
click at [767, 396] on button "Find hotels" at bounding box center [757, 397] width 118 height 41
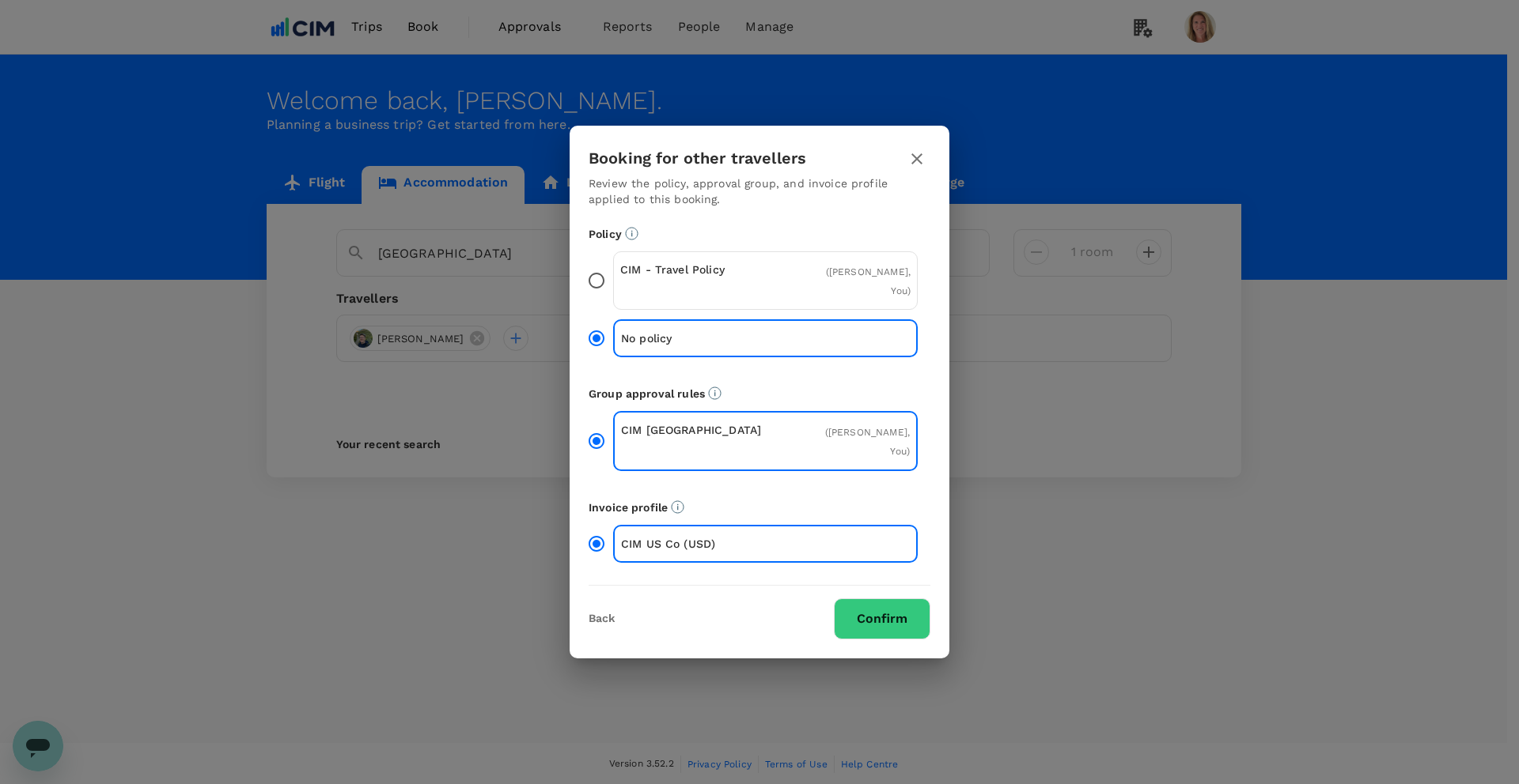
click at [892, 617] on button "Confirm" at bounding box center [881, 619] width 97 height 41
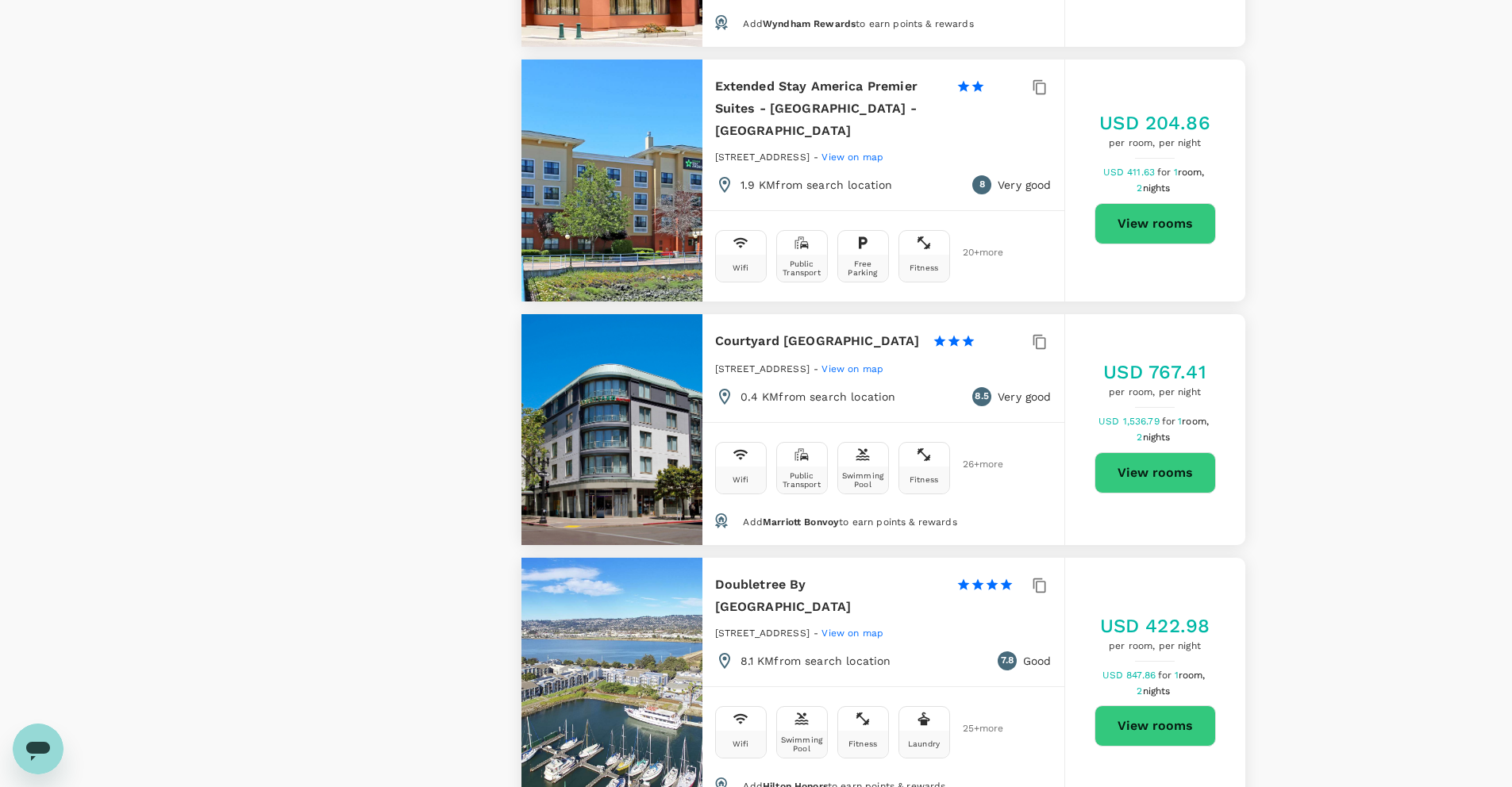
scroll to position [1712, 0]
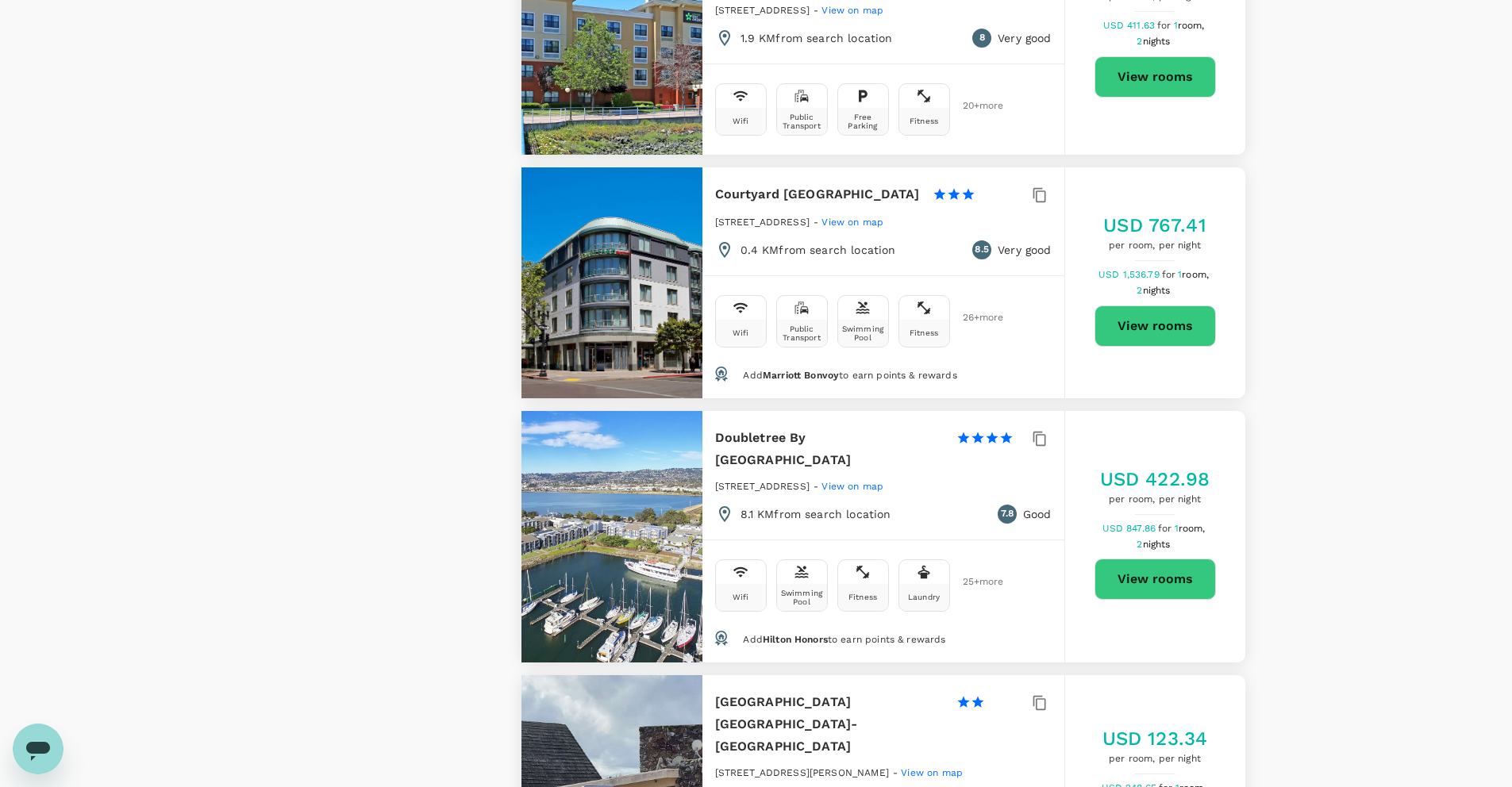
type input "392.71"
